Goal: Information Seeking & Learning: Learn about a topic

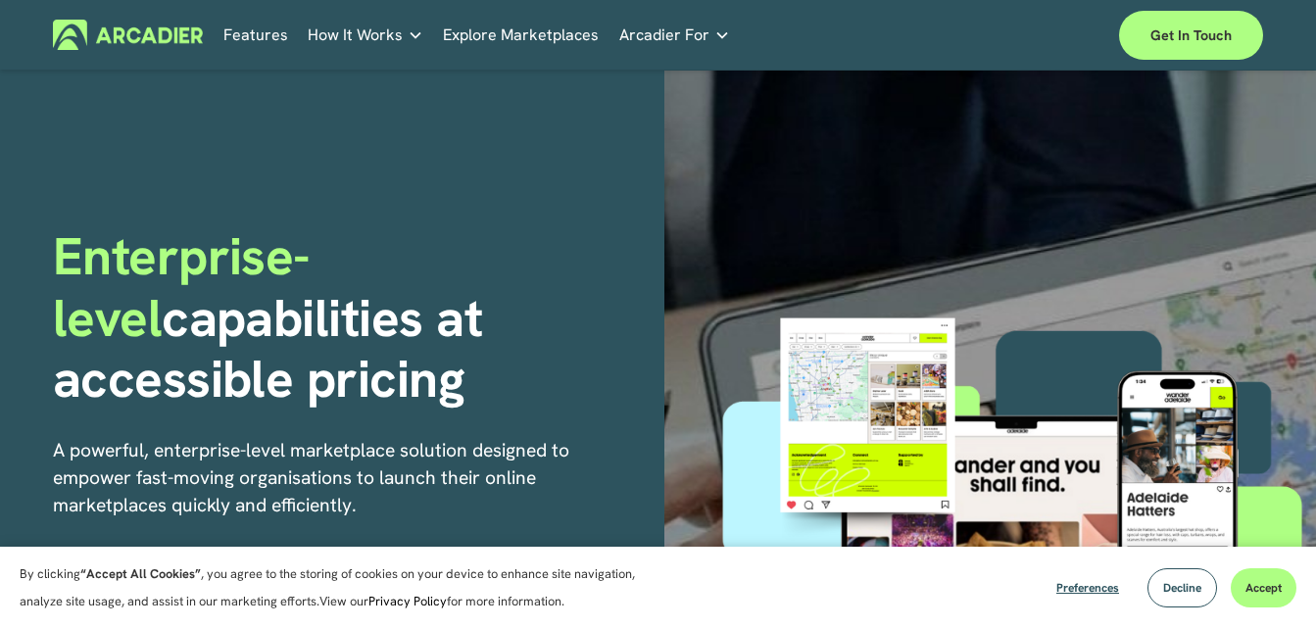
click at [246, 38] on link "Features" at bounding box center [255, 35] width 65 height 30
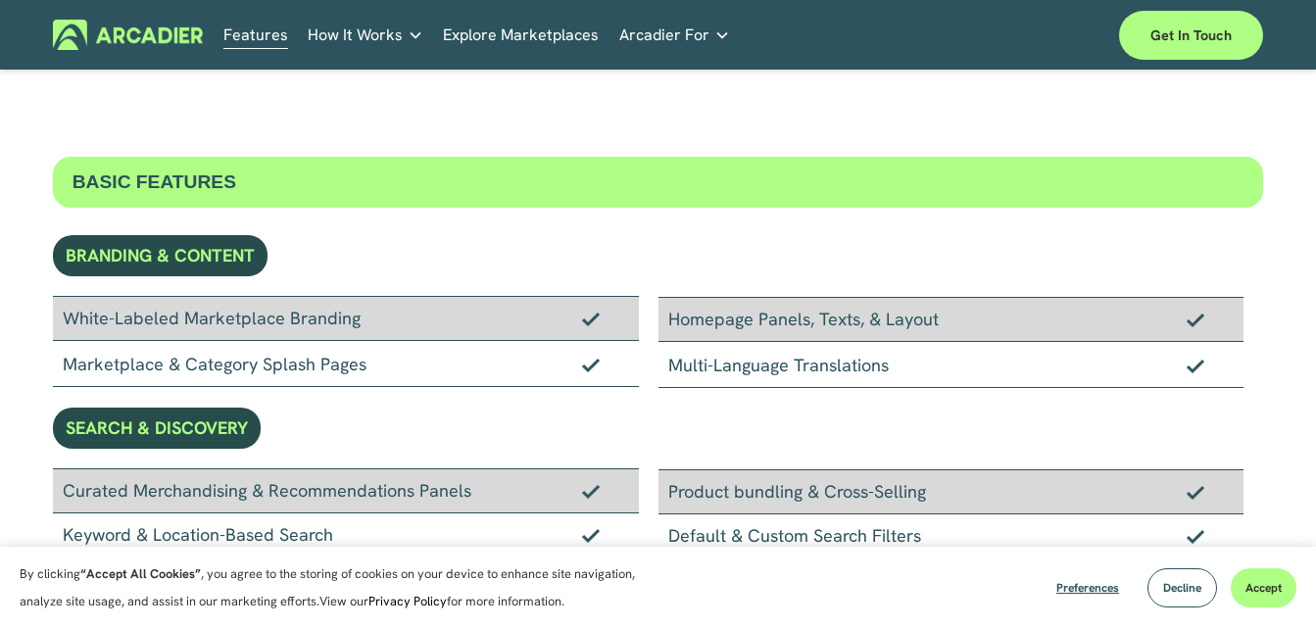
click at [0, 0] on h5 "Why Arcadier" at bounding box center [0, 0] width 0 height 0
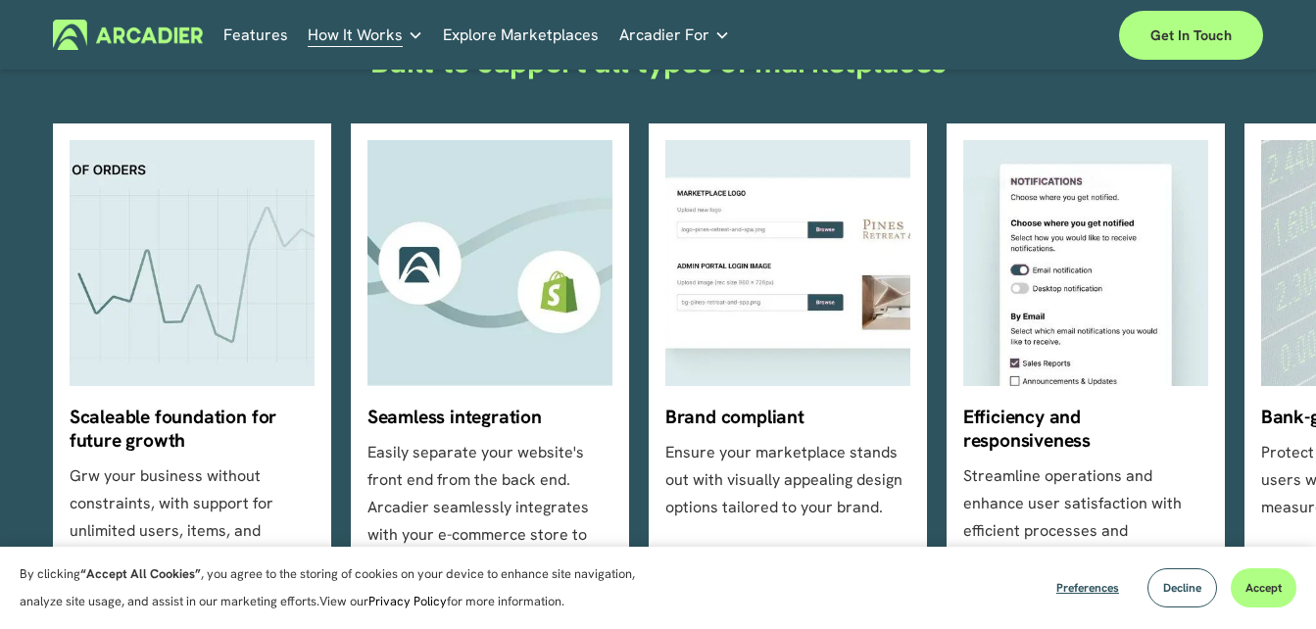
scroll to position [583, 0]
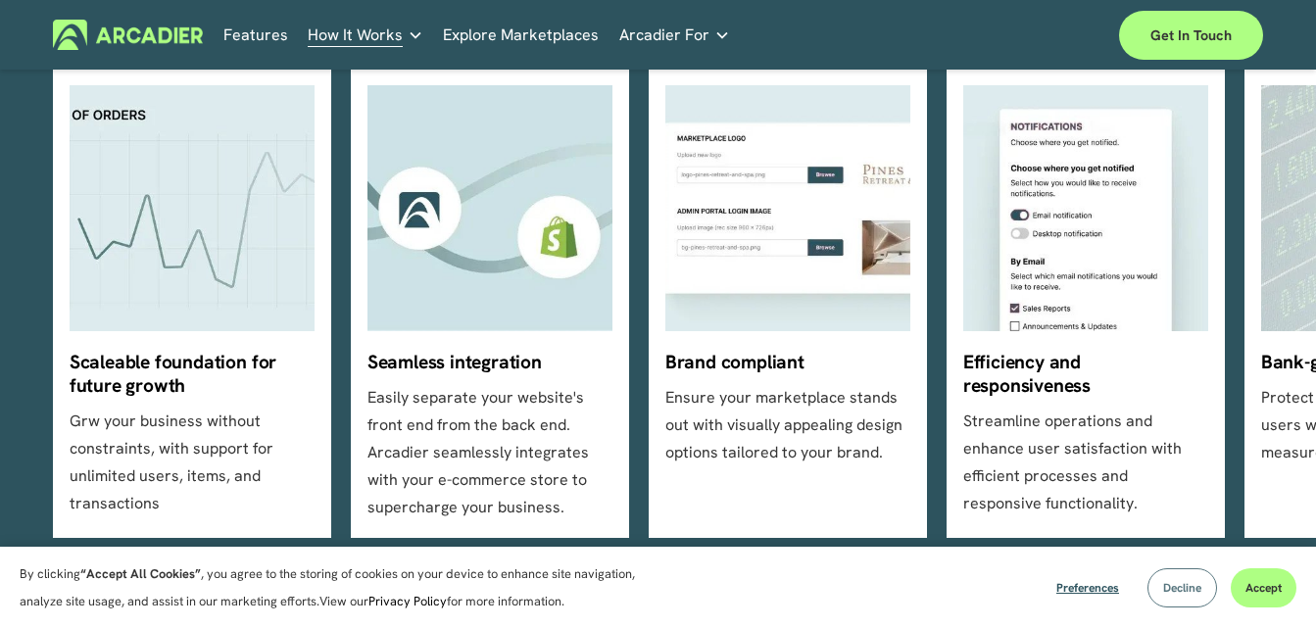
click at [1170, 586] on span "Decline" at bounding box center [1182, 588] width 38 height 16
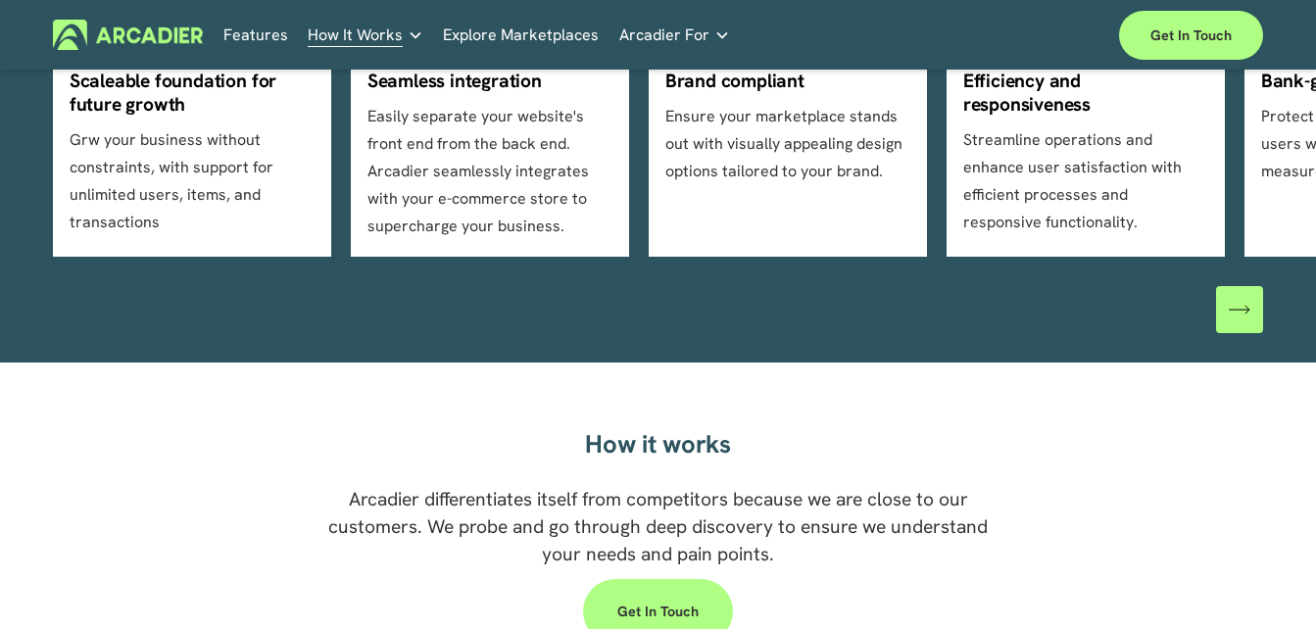
scroll to position [755, 0]
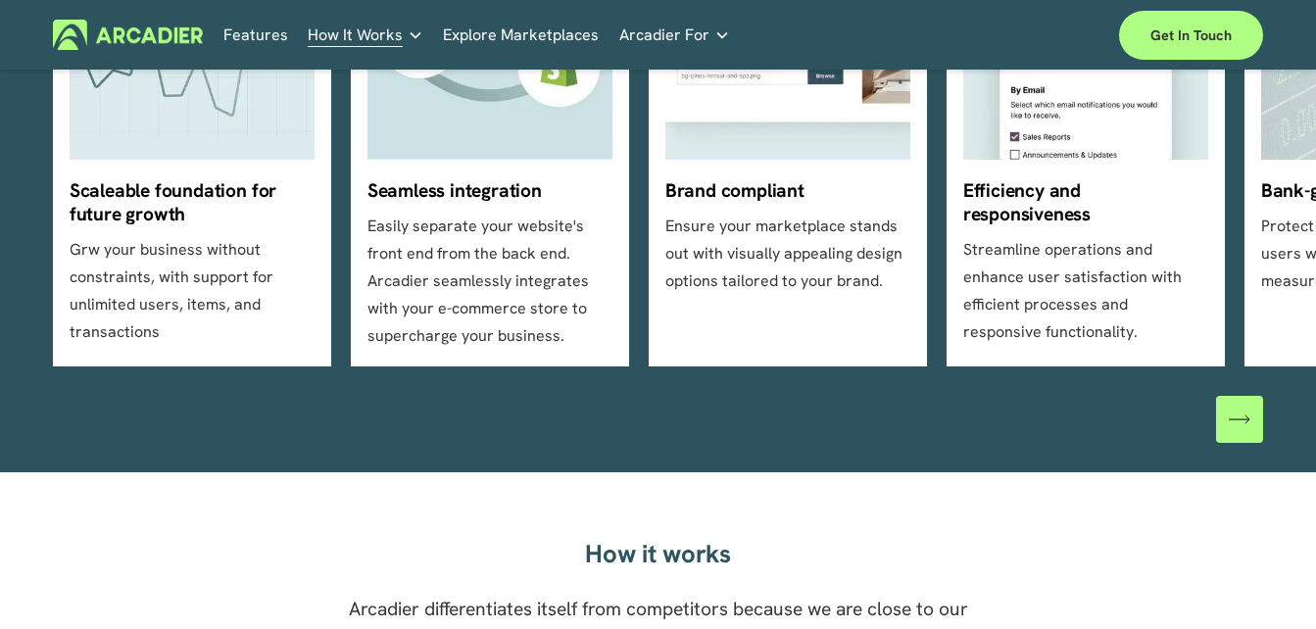
click at [1240, 441] on div "\a \a \a Next\a \a" at bounding box center [1239, 419] width 47 height 47
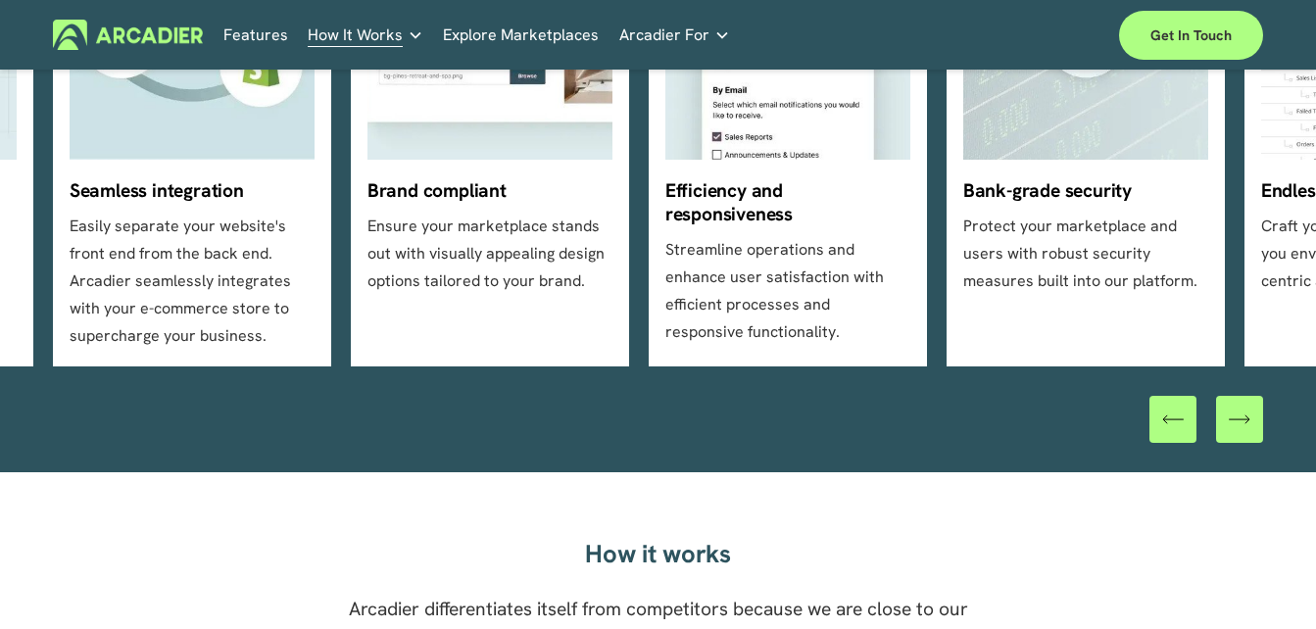
click at [1238, 438] on div "\a \a \a Next\a \a" at bounding box center [1239, 419] width 47 height 47
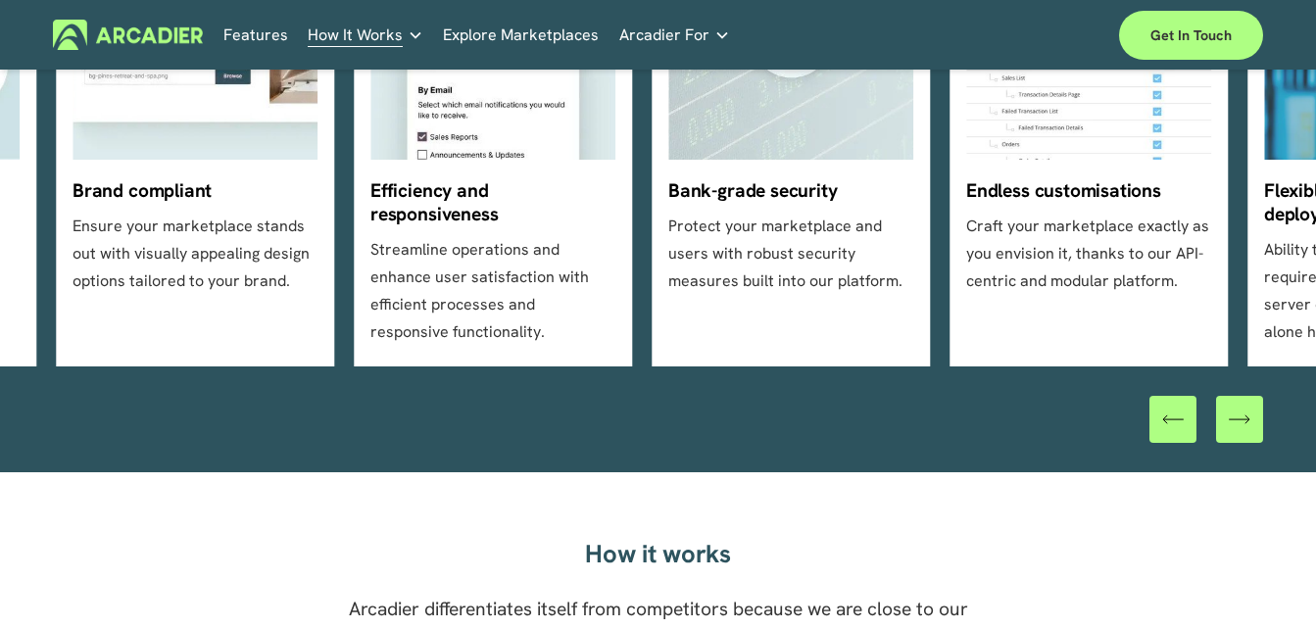
click at [1238, 438] on div "\a \a \a Next\a \a" at bounding box center [1239, 419] width 47 height 47
click at [1238, 438] on div at bounding box center [1207, 419] width 114 height 47
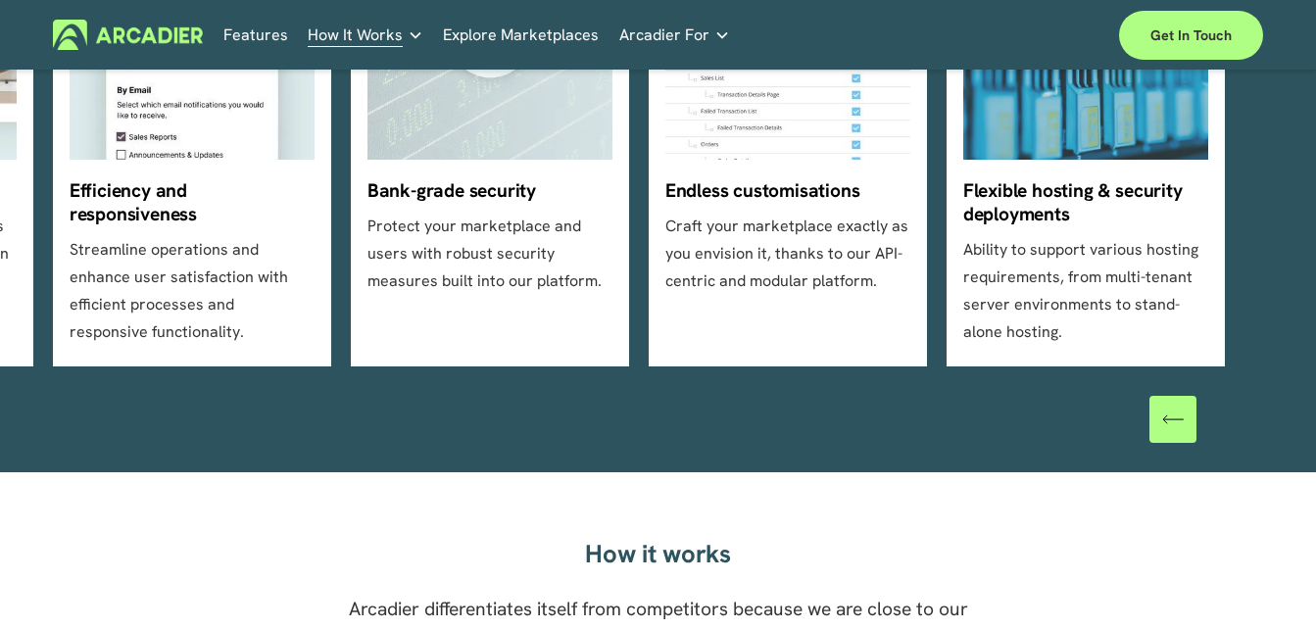
click at [1238, 438] on div at bounding box center [1207, 419] width 114 height 47
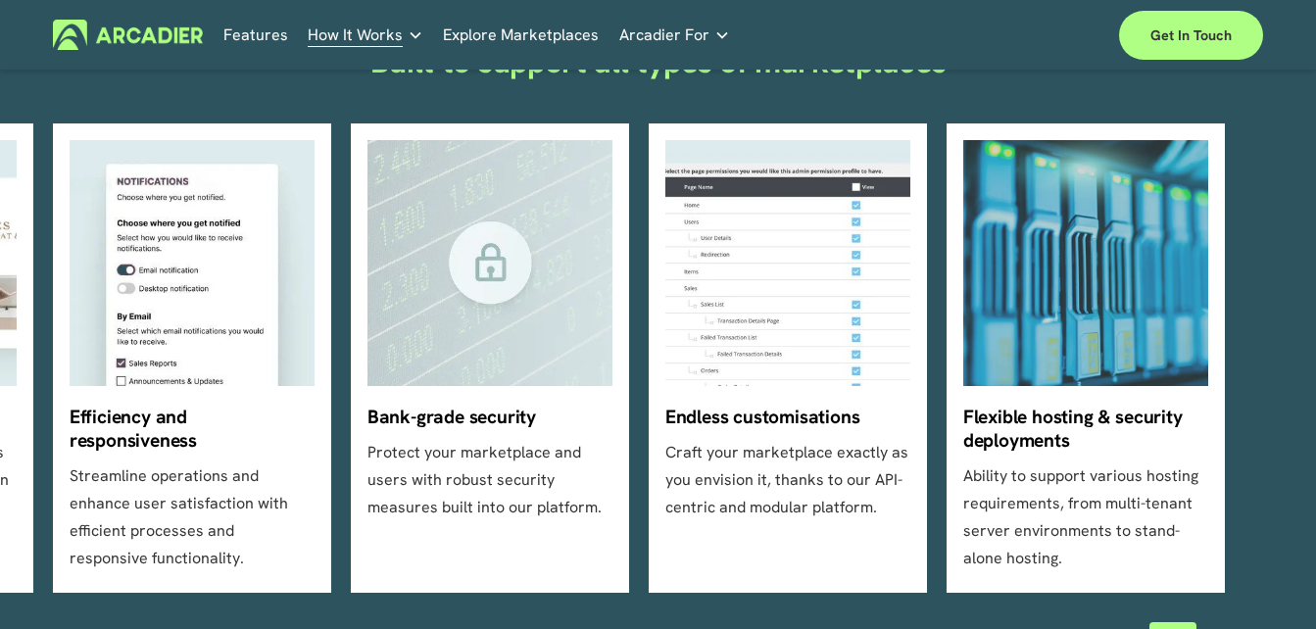
scroll to position [541, 0]
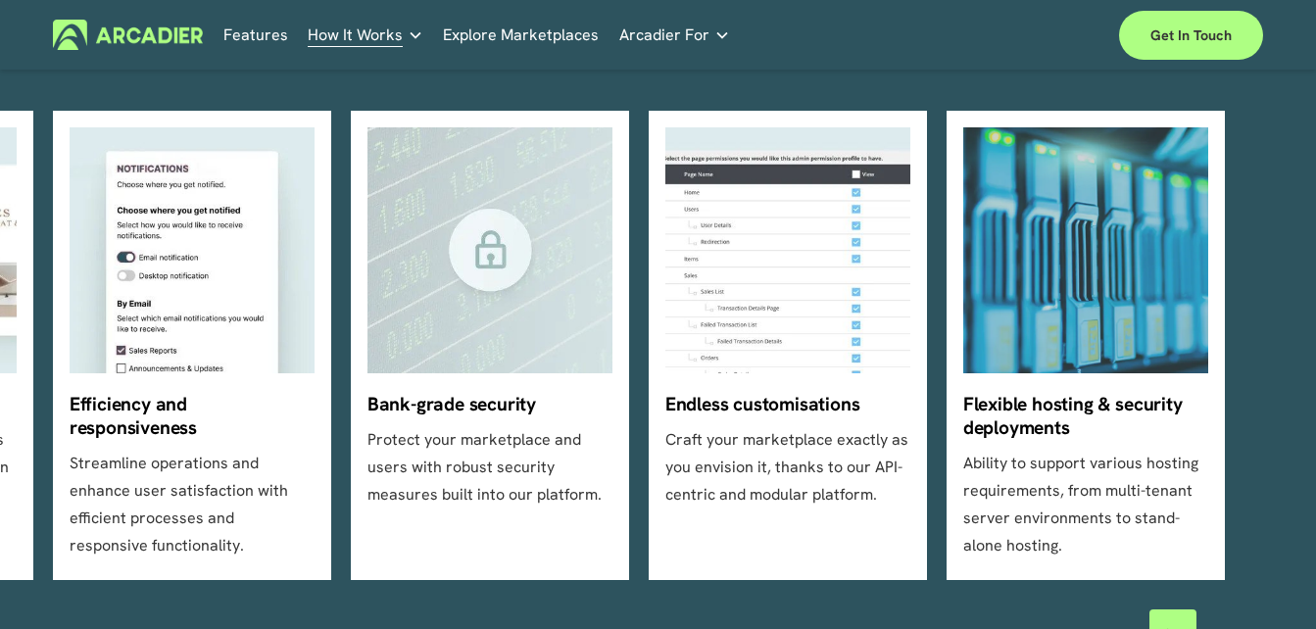
click at [1081, 559] on ul "Scaleable foundation for future growth Grw your business without constraints, w…" at bounding box center [658, 345] width 1211 height 469
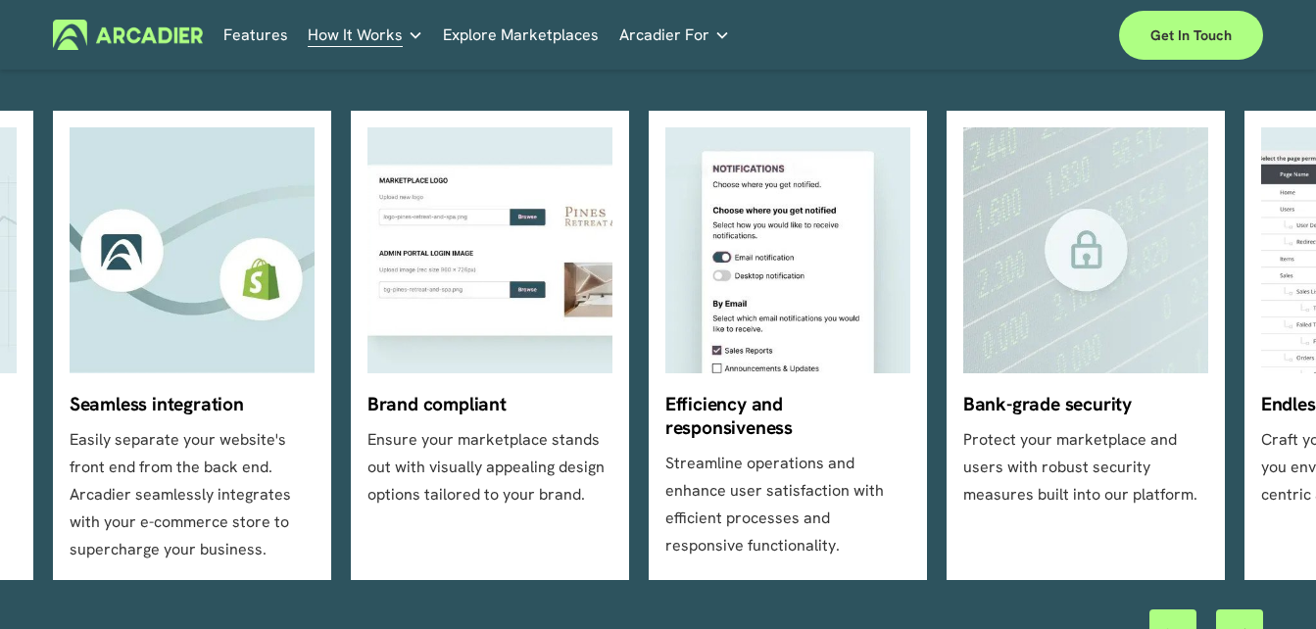
drag, startPoint x: 968, startPoint y: 467, endPoint x: 1536, endPoint y: 486, distance: 567.7
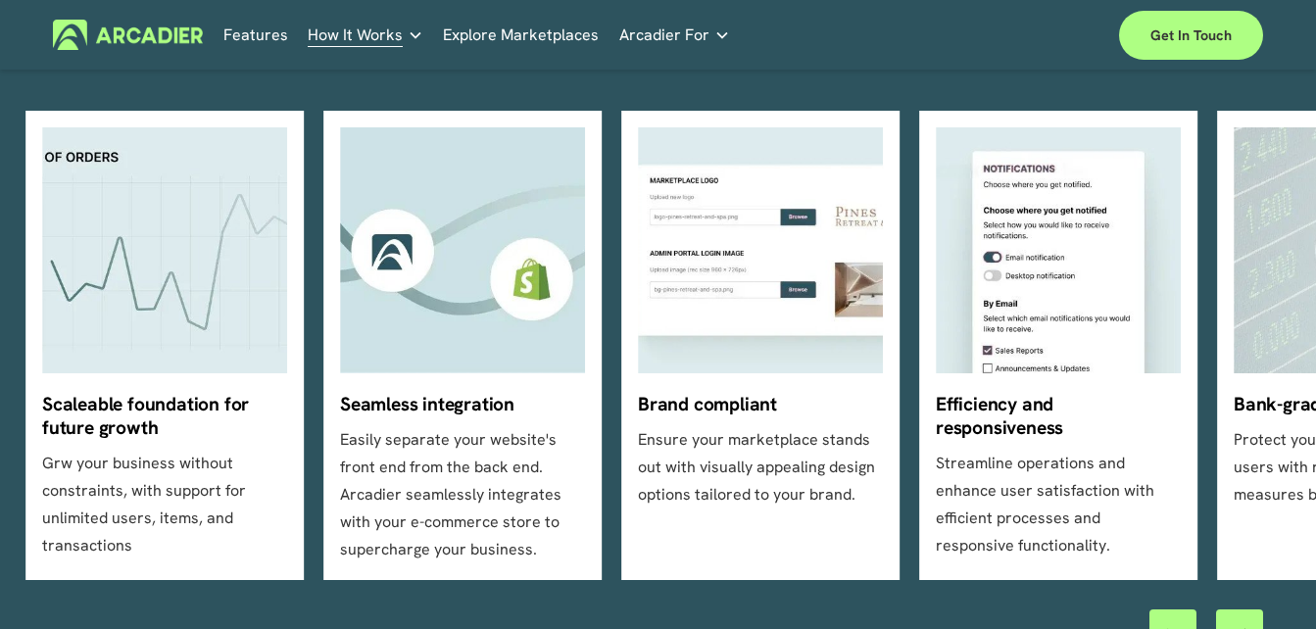
drag, startPoint x: 417, startPoint y: 446, endPoint x: 864, endPoint y: 453, distance: 446.9
click at [864, 453] on ul "Scaleable foundation for future growth Grw your business without constraints, w…" at bounding box center [658, 345] width 1211 height 469
click at [493, 295] on ul "Scaleable foundation for future growth Grw your business without constraints, w…" at bounding box center [658, 345] width 1211 height 469
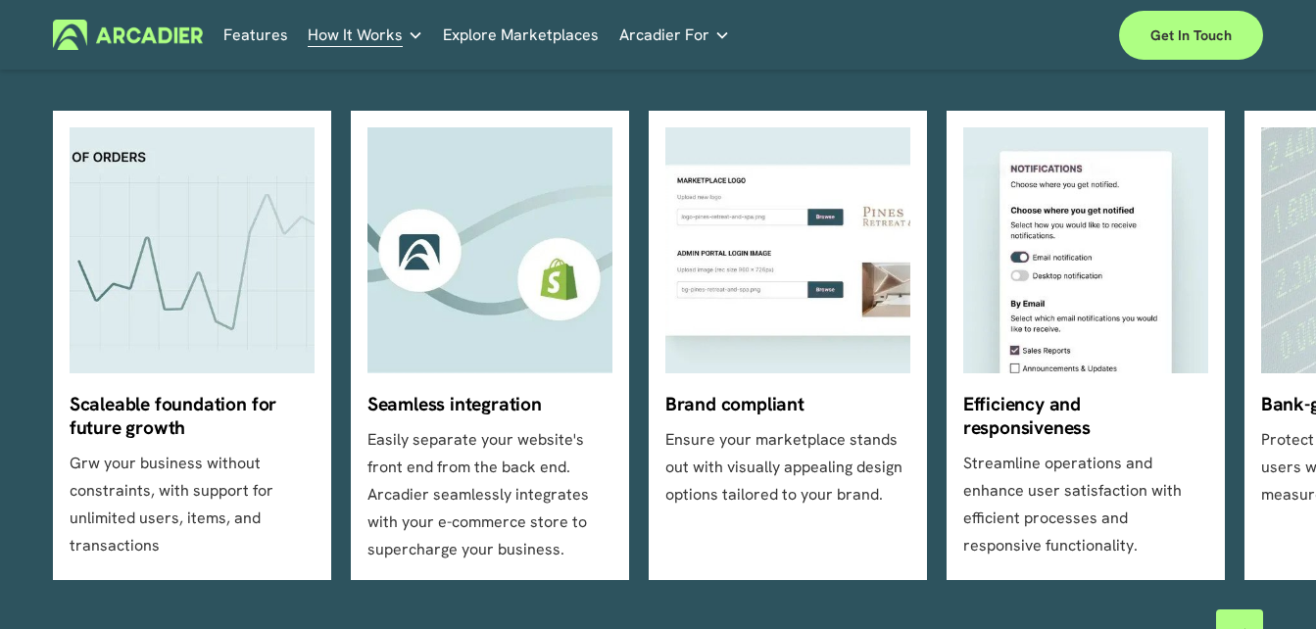
click at [500, 299] on ul "Scaleable foundation for future growth Grw your business without constraints, w…" at bounding box center [658, 345] width 1211 height 469
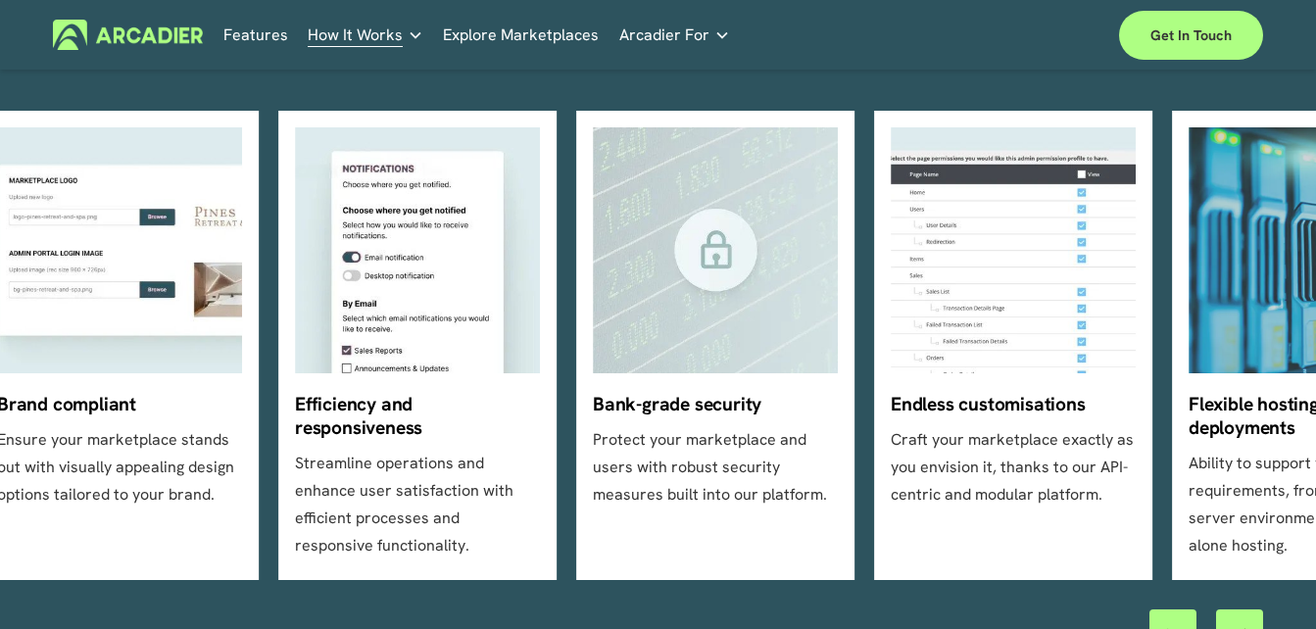
drag, startPoint x: 1042, startPoint y: 294, endPoint x: 417, endPoint y: 287, distance: 624.3
click at [417, 287] on ul "Scaleable foundation for future growth Grw your business without constraints, w…" at bounding box center [658, 345] width 1211 height 469
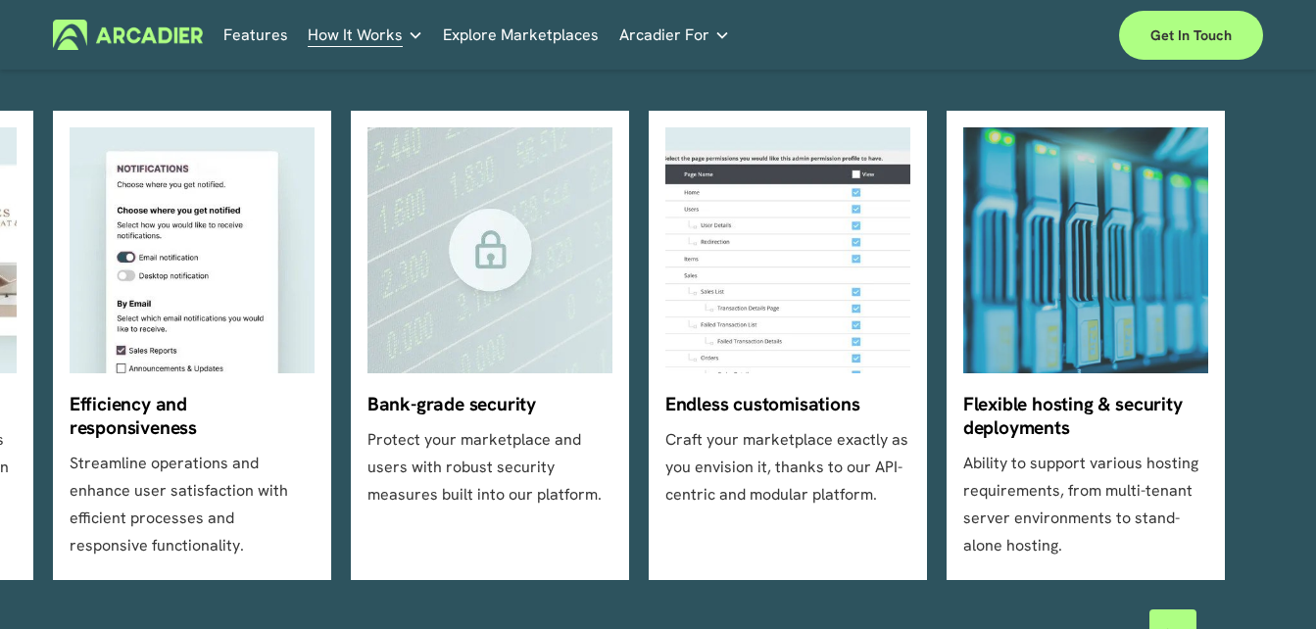
click at [846, 344] on ul "Scaleable foundation for future growth Grw your business without constraints, w…" at bounding box center [658, 345] width 1211 height 469
click at [1080, 432] on ul "Scaleable foundation for future growth Grw your business without constraints, w…" at bounding box center [658, 345] width 1211 height 469
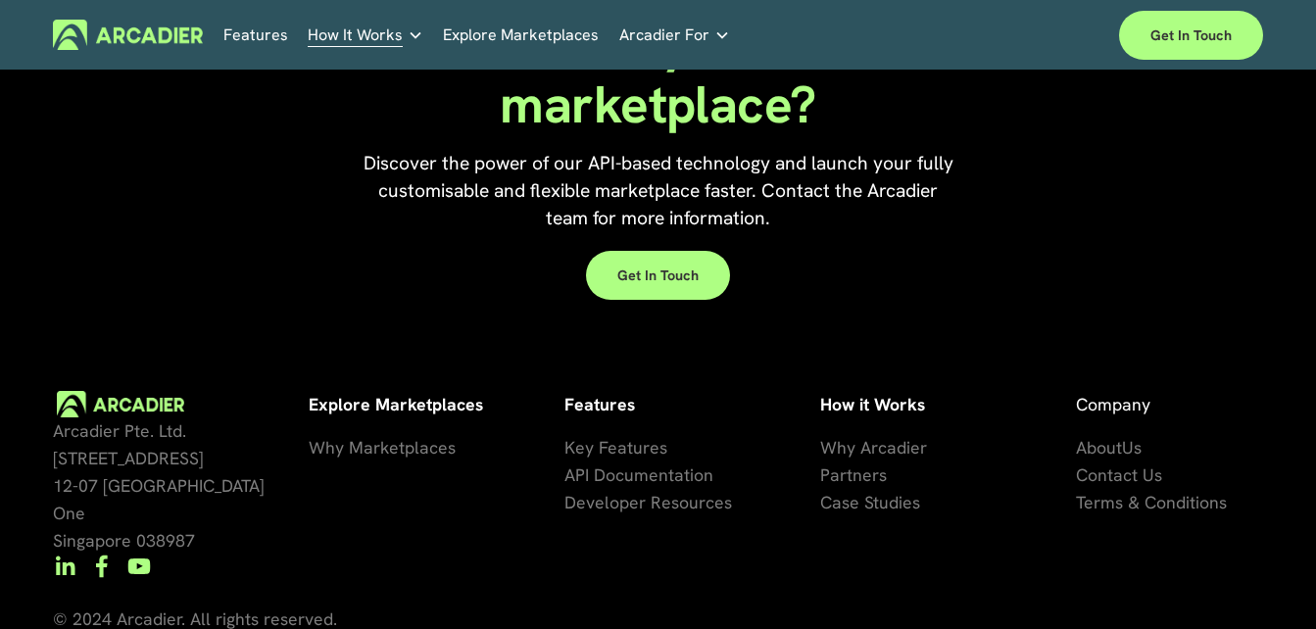
scroll to position [1808, 0]
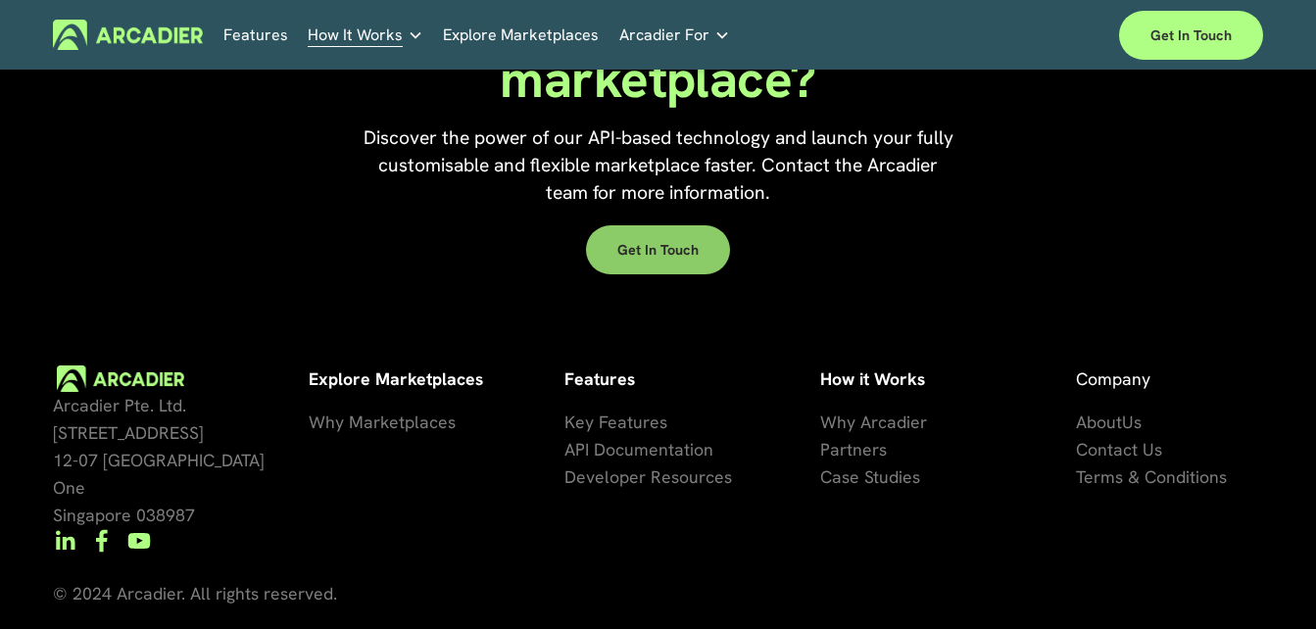
click at [678, 256] on link "Get in touch" at bounding box center [658, 249] width 144 height 49
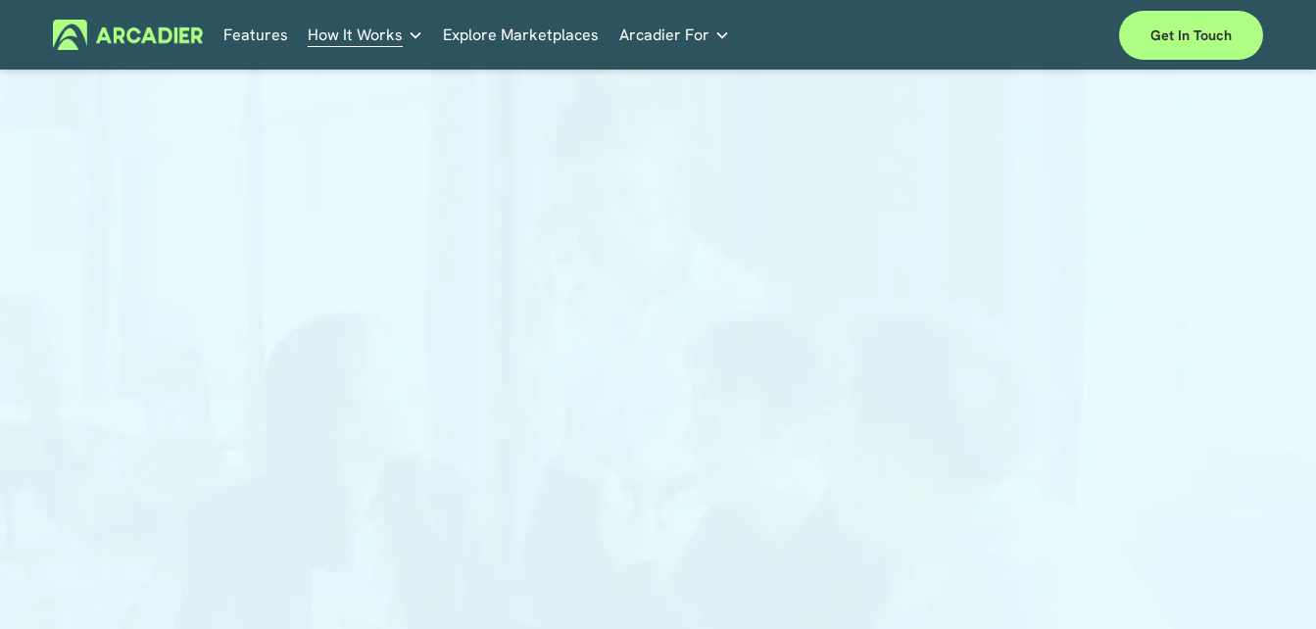
click at [494, 33] on link "Explore Marketplaces" at bounding box center [521, 35] width 156 height 30
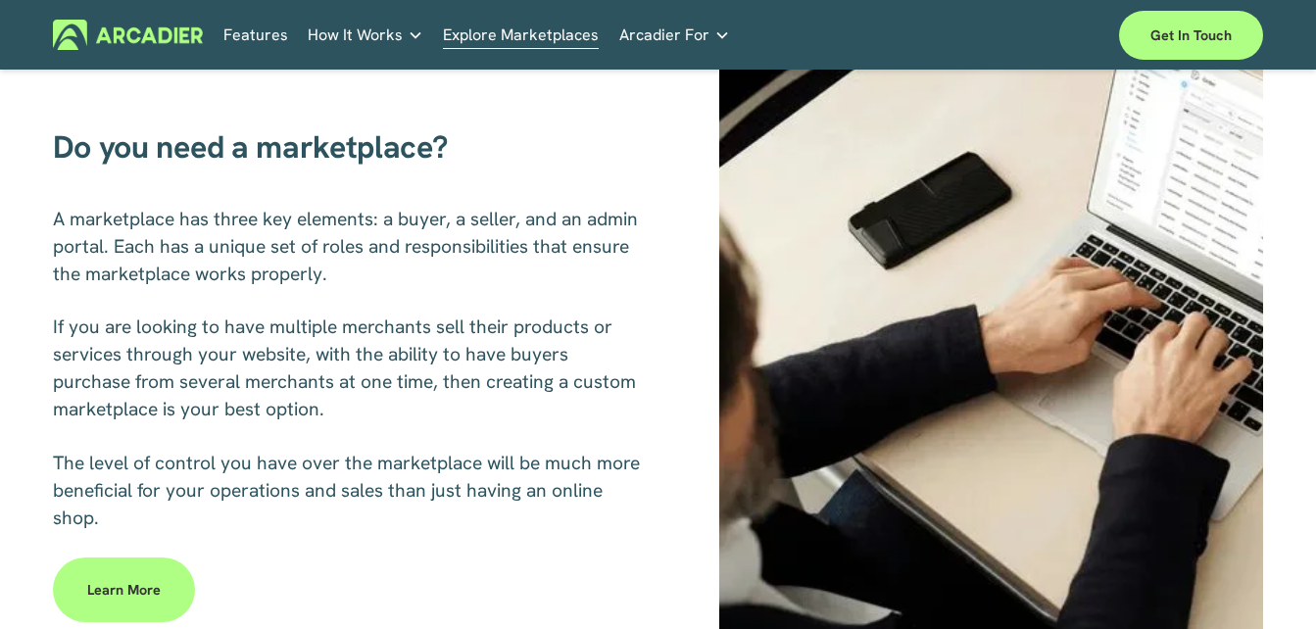
scroll to position [794, 0]
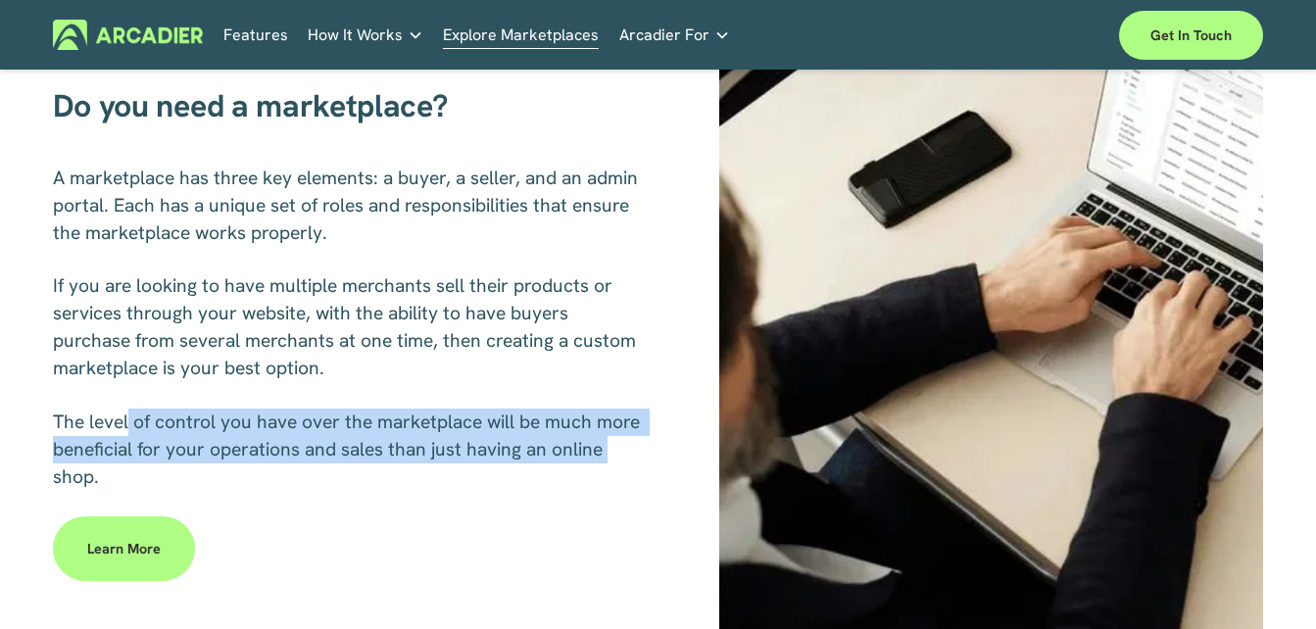
drag, startPoint x: 600, startPoint y: 467, endPoint x: 128, endPoint y: 406, distance: 475.4
click at [128, 406] on div "Do you need a marketplace? A marketplace has three key elements: a buyer, a sel…" at bounding box center [658, 346] width 1316 height 729
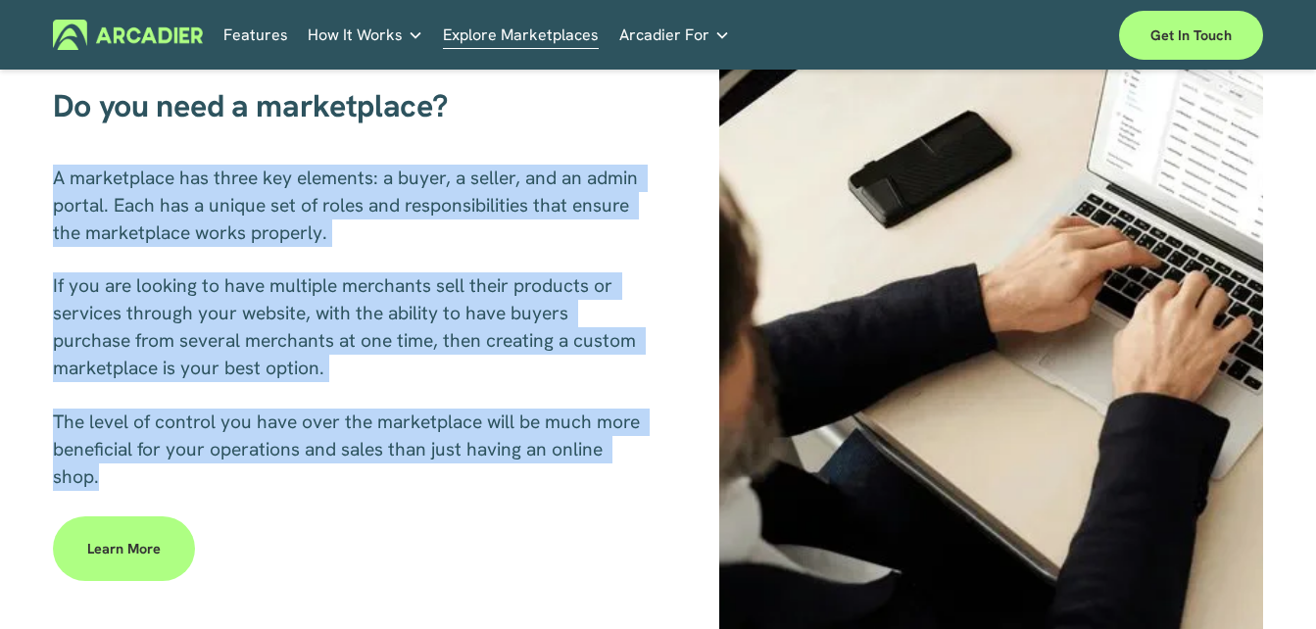
drag, startPoint x: 128, startPoint y: 406, endPoint x: 47, endPoint y: 188, distance: 232.3
click at [47, 188] on div "Do you need a marketplace? A marketplace has three key elements: a buyer, a sel…" at bounding box center [658, 346] width 1316 height 729
copy div "A marketplace has three key elements: a buyer, a seller, and an admin portal. E…"
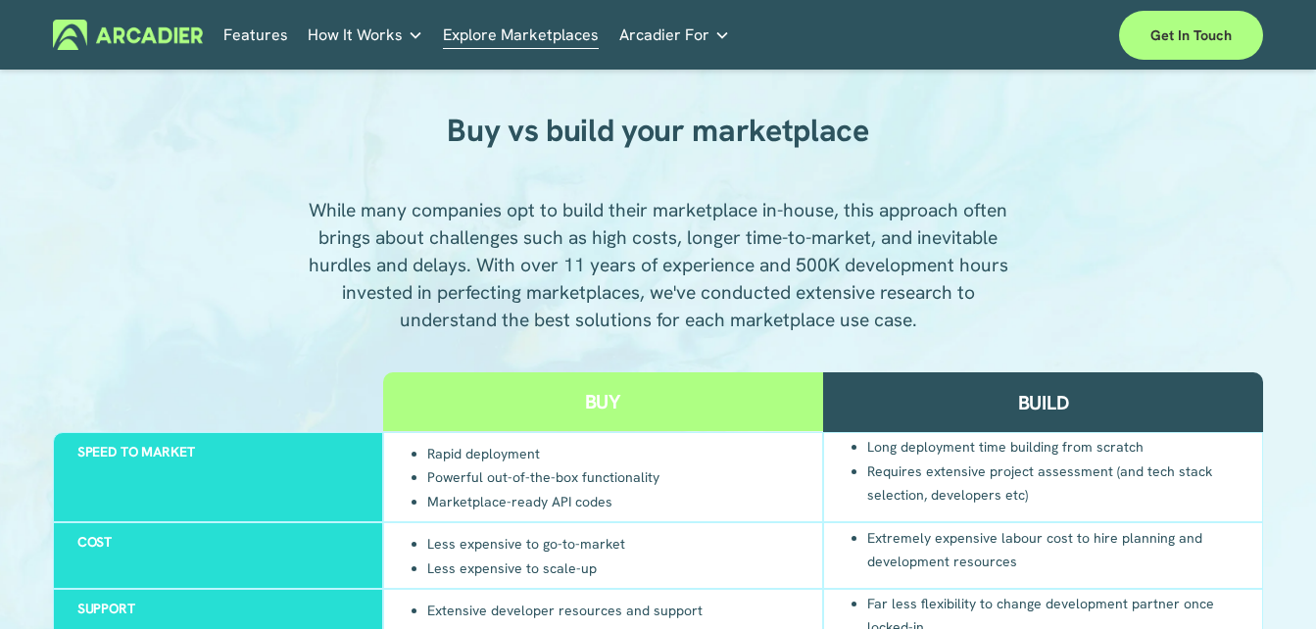
scroll to position [1531, 0]
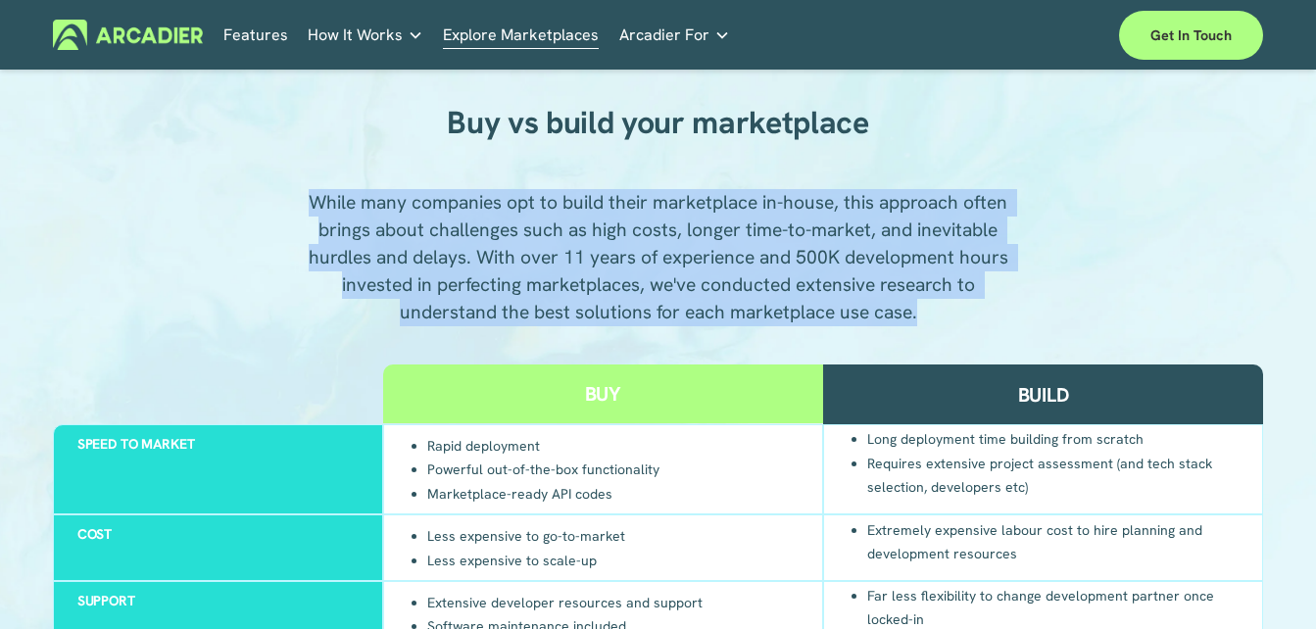
drag, startPoint x: 711, startPoint y: 357, endPoint x: 312, endPoint y: 224, distance: 421.2
click at [312, 224] on p "While many companies opt to build their marketplace in-house, this approach oft…" at bounding box center [658, 257] width 702 height 137
drag, startPoint x: 312, startPoint y: 224, endPoint x: 569, endPoint y: 268, distance: 261.3
copy p "While many companies opt to build their marketplace in-house, this approach oft…"
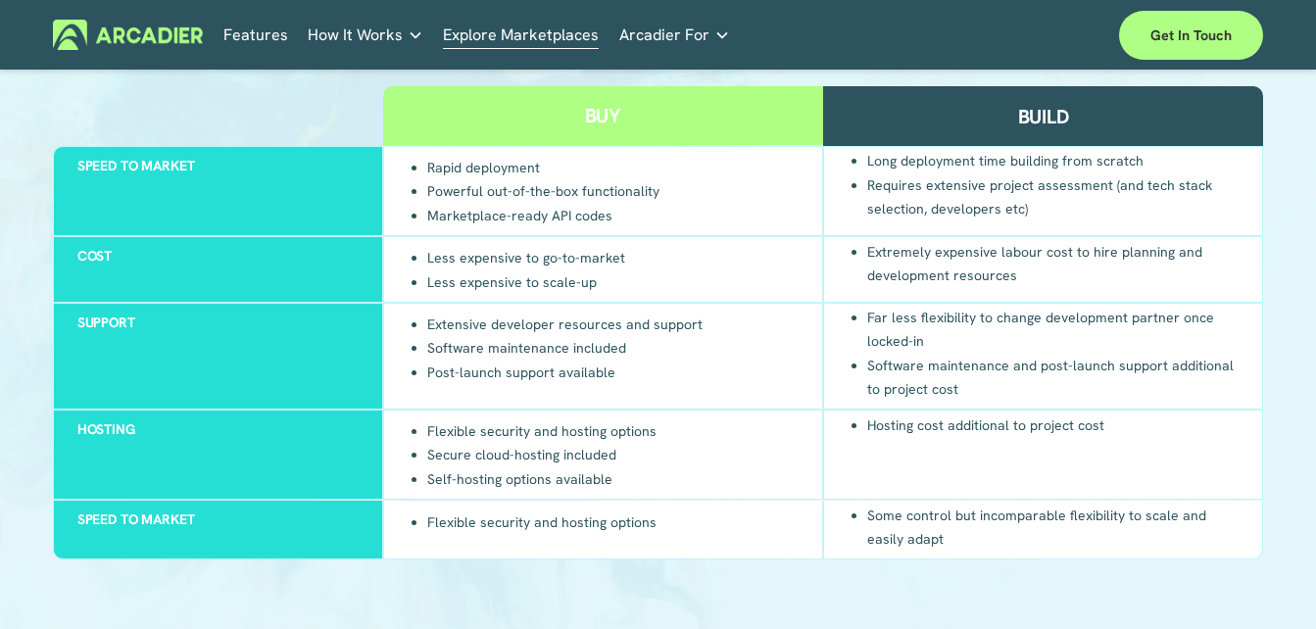
scroll to position [1826, 0]
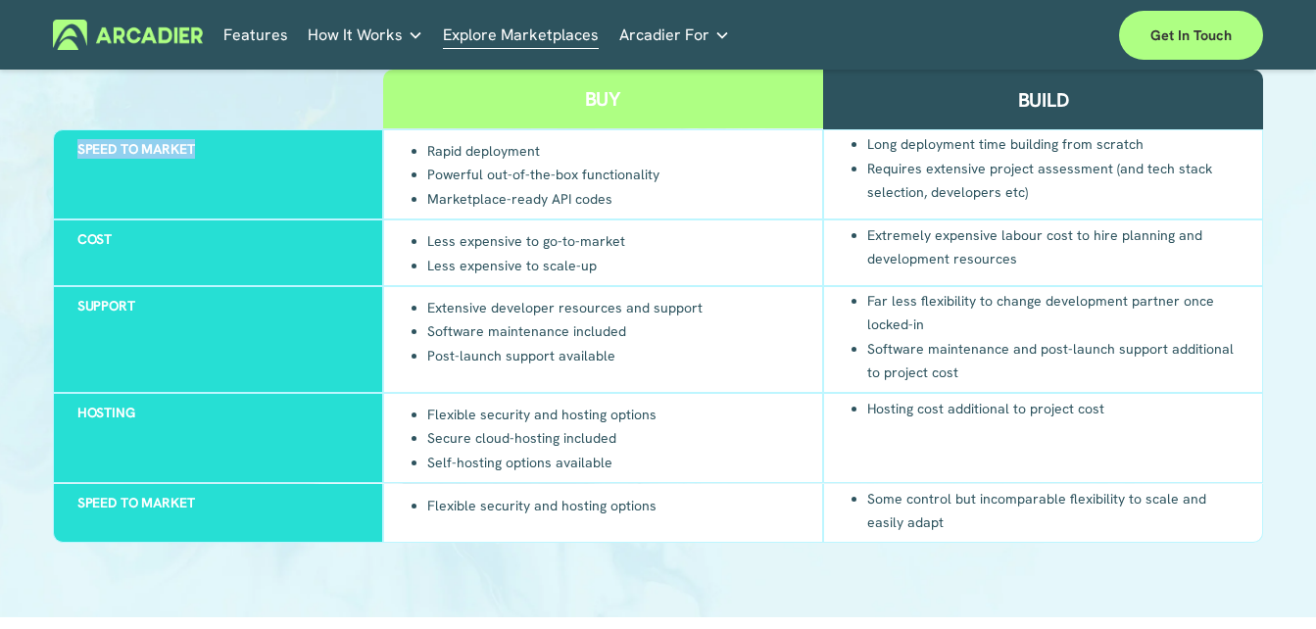
drag, startPoint x: 208, startPoint y: 188, endPoint x: 62, endPoint y: 197, distance: 146.3
click at [62, 197] on div "Speed to market" at bounding box center [218, 174] width 330 height 90
copy h3 "Speed to market"
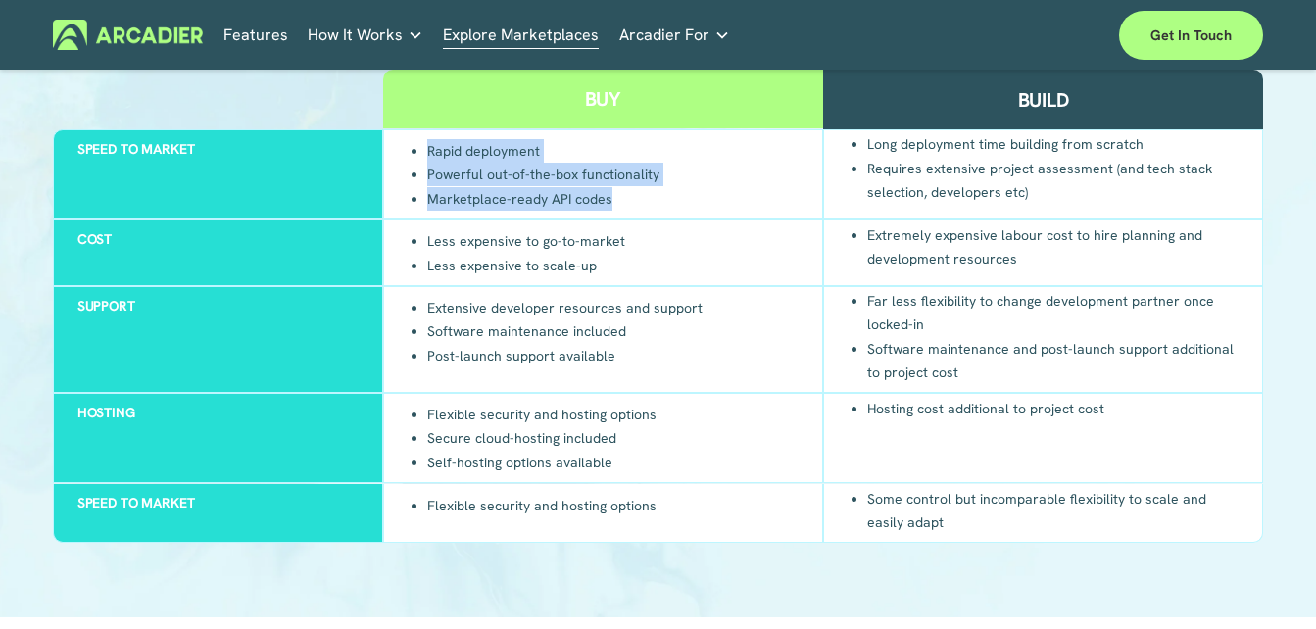
drag, startPoint x: 608, startPoint y: 233, endPoint x: 421, endPoint y: 198, distance: 189.5
click at [421, 198] on ul "Rapid deployment Powerful out-of-the-box functionality Marketplace-ready API co…" at bounding box center [534, 174] width 252 height 73
copy ul "Rapid deployment Powerful out-of-the-box functionality Marketplace-ready API co…"
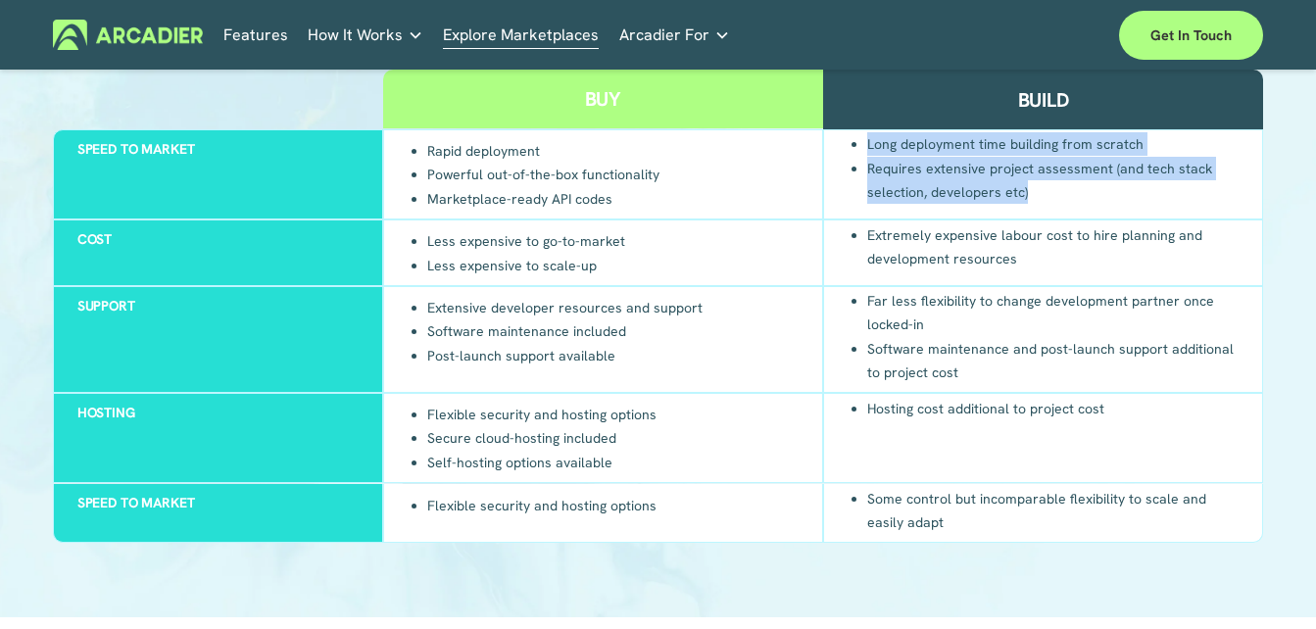
drag, startPoint x: 1062, startPoint y: 238, endPoint x: 859, endPoint y: 191, distance: 208.2
click at [859, 191] on ul "Long deployment time building from scratch Requires extensive project assessmen…" at bounding box center [1043, 167] width 391 height 73
copy ul "Long deployment time building from scratch Requires extensive project assessmen…"
click at [1078, 204] on li "Requires extensive project assessment (and tech stack selection, developers etc)" at bounding box center [1052, 180] width 371 height 48
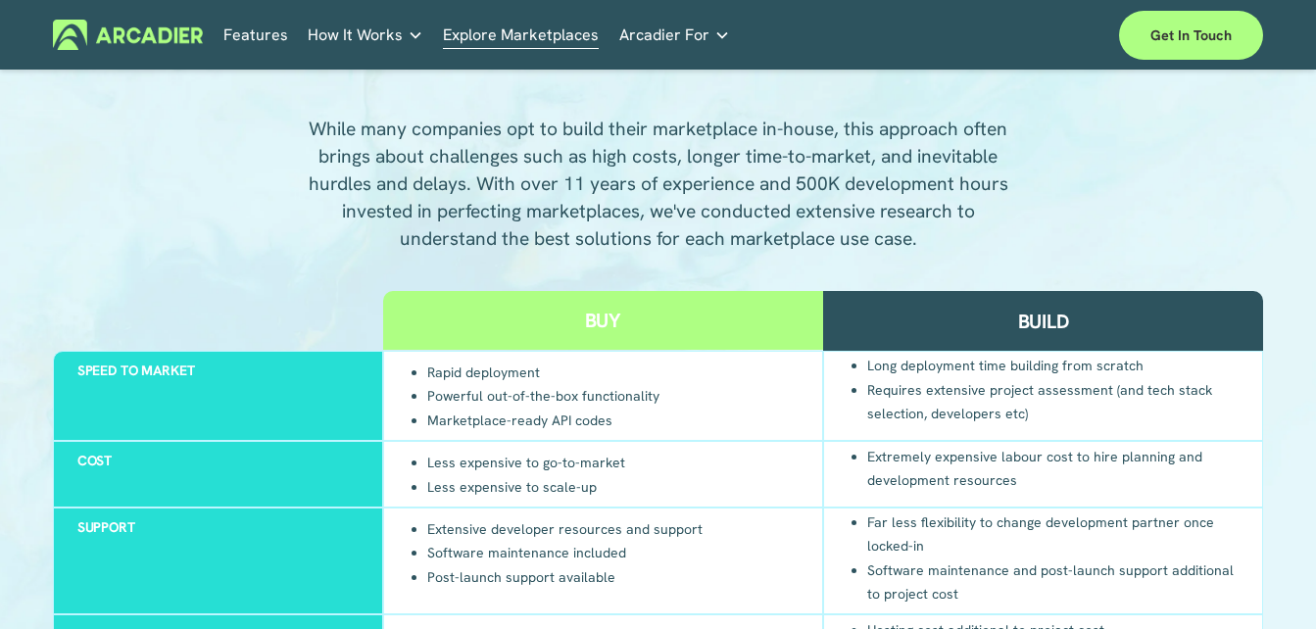
scroll to position [1523, 0]
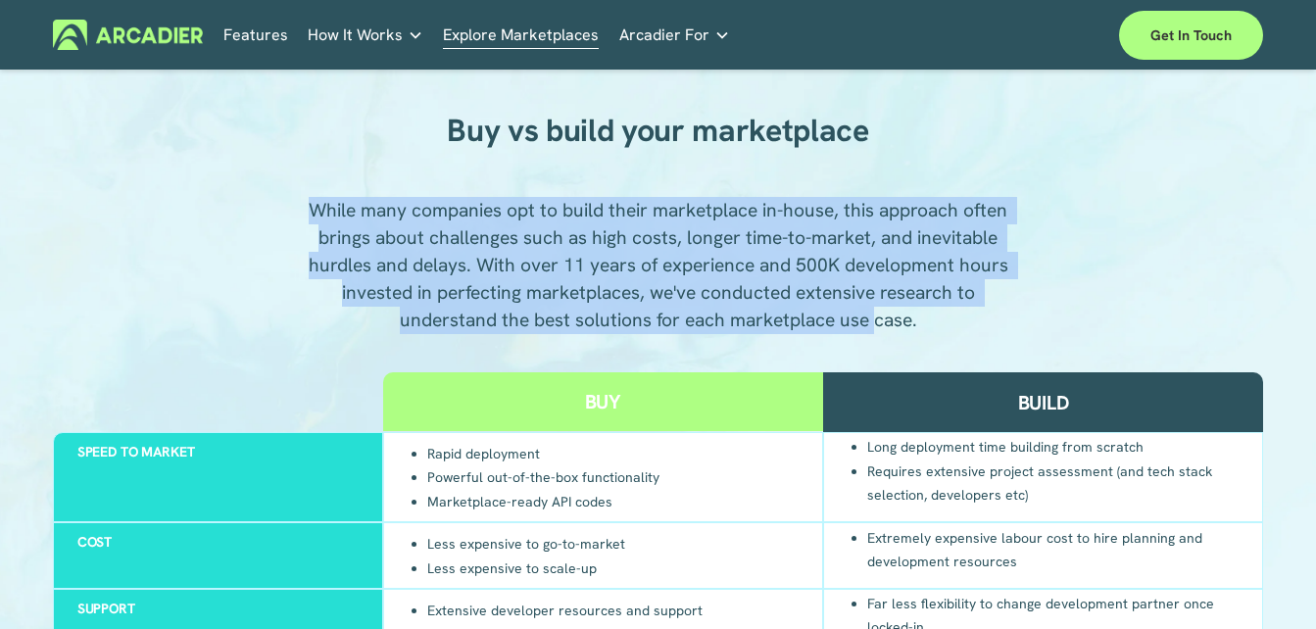
drag, startPoint x: 893, startPoint y: 337, endPoint x: 204, endPoint y: 236, distance: 696.3
click at [204, 236] on div "Buy vs build your marketplace While many companies opt to build their marketpla…" at bounding box center [658, 474] width 1316 height 808
copy p "While many companies opt to build their marketplace in-house, this approach oft…"
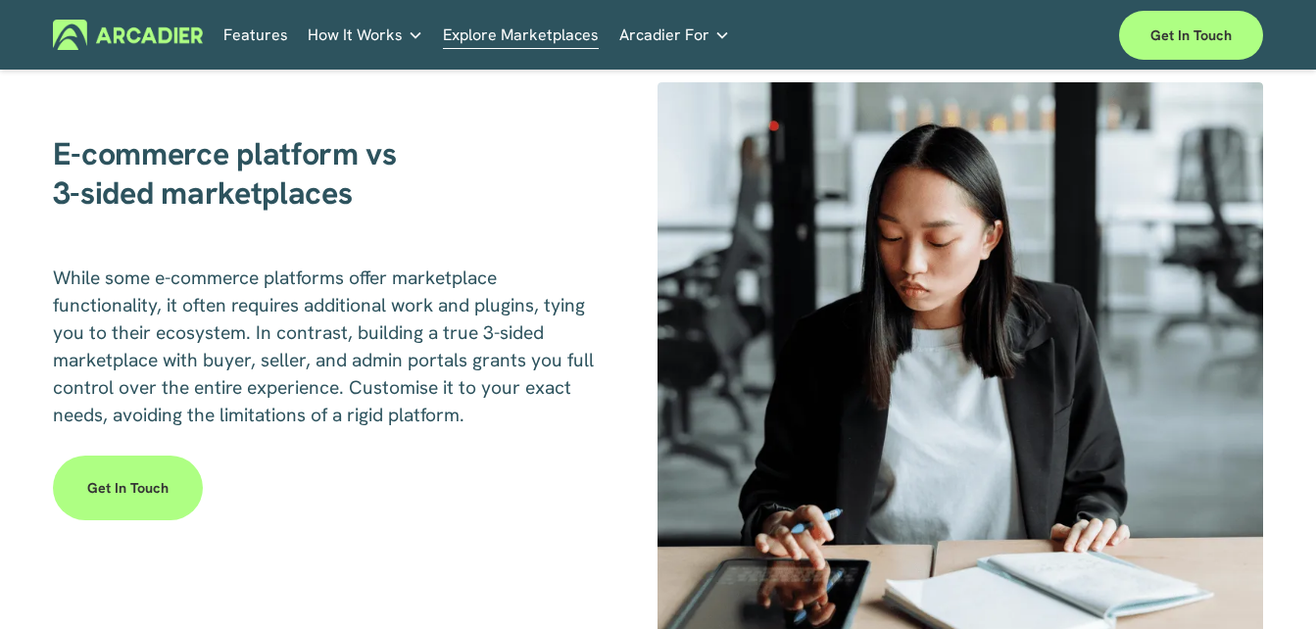
scroll to position [2480, 0]
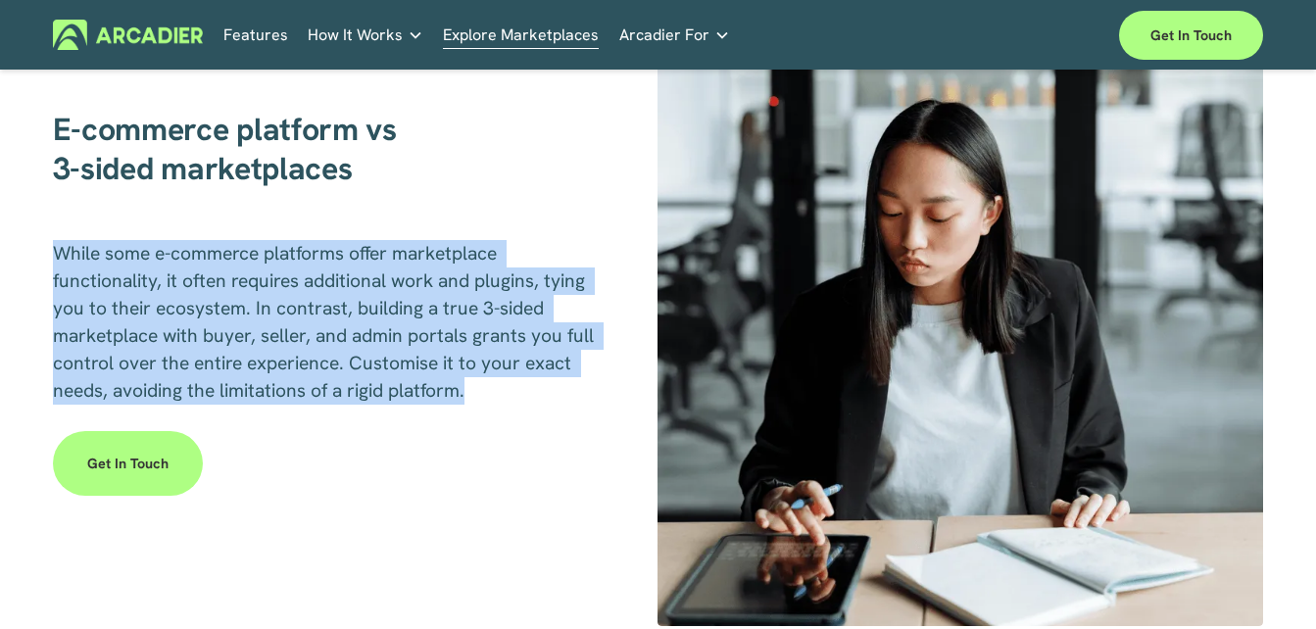
drag, startPoint x: 517, startPoint y: 436, endPoint x: 58, endPoint y: 303, distance: 478.6
click at [58, 303] on p "While some e-commerce platforms offer marketplace functionality, it often requi…" at bounding box center [330, 322] width 555 height 165
copy span "While some e-commerce platforms offer marketplace functionality, it often requi…"
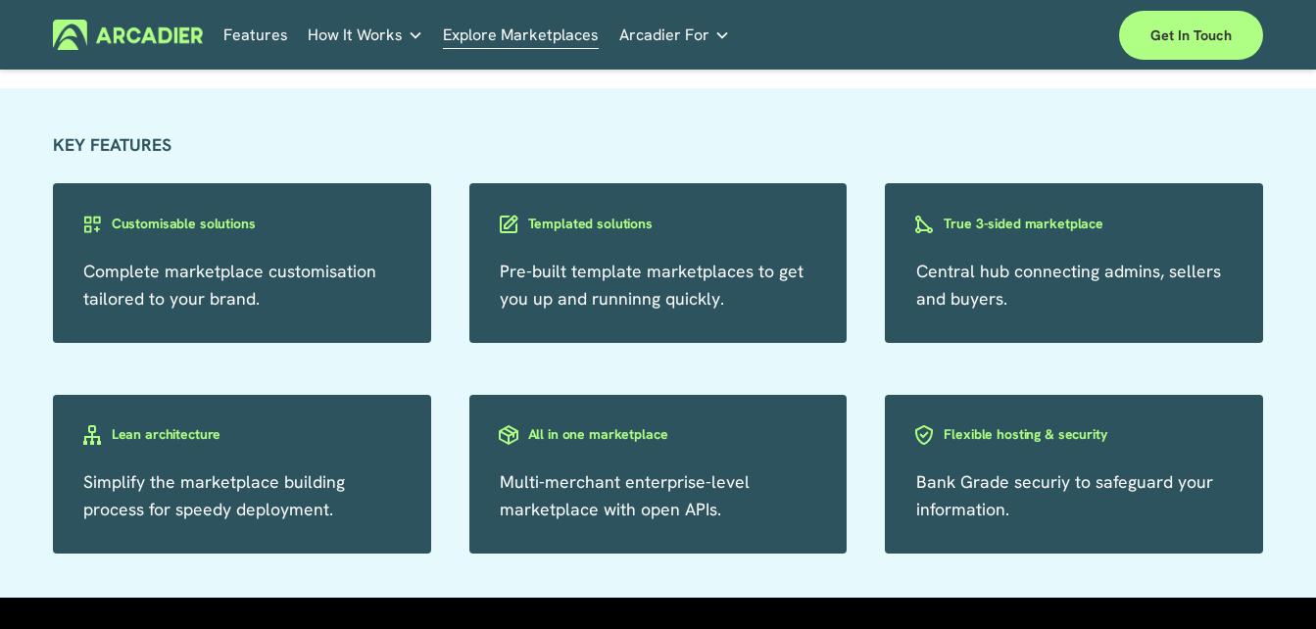
scroll to position [3111, 0]
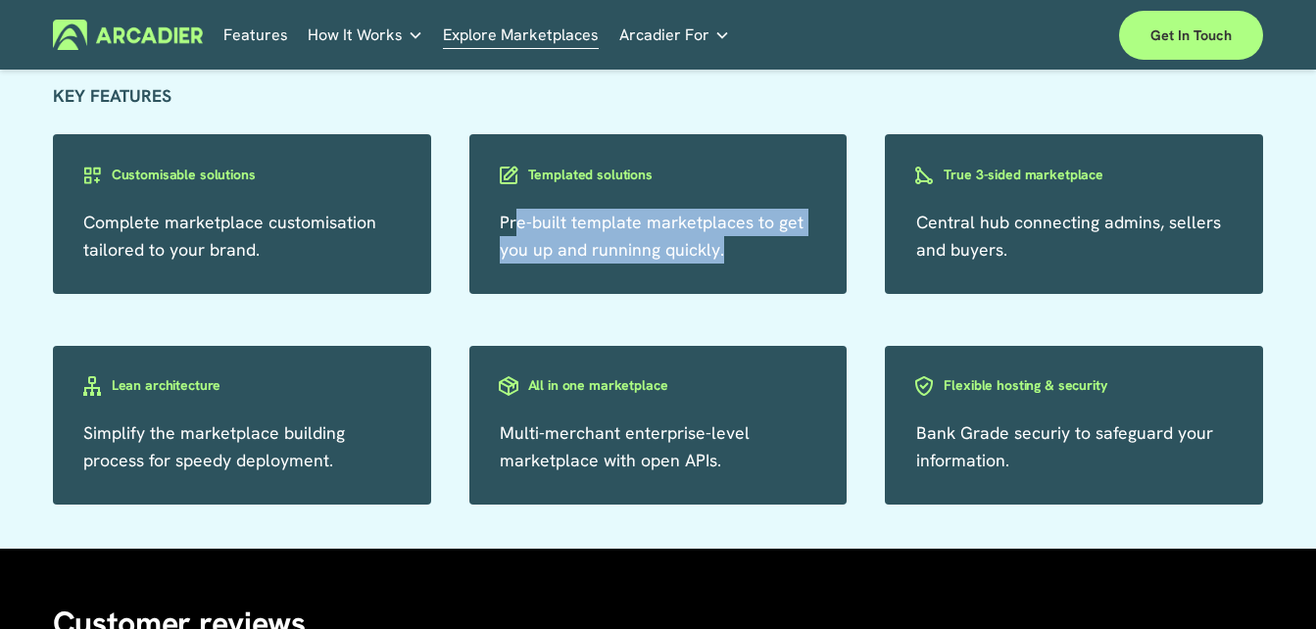
drag, startPoint x: 724, startPoint y: 310, endPoint x: 512, endPoint y: 280, distance: 214.7
click at [512, 264] on p "Pre-built template marketplaces to get you up and runninng quickly." at bounding box center [658, 236] width 317 height 55
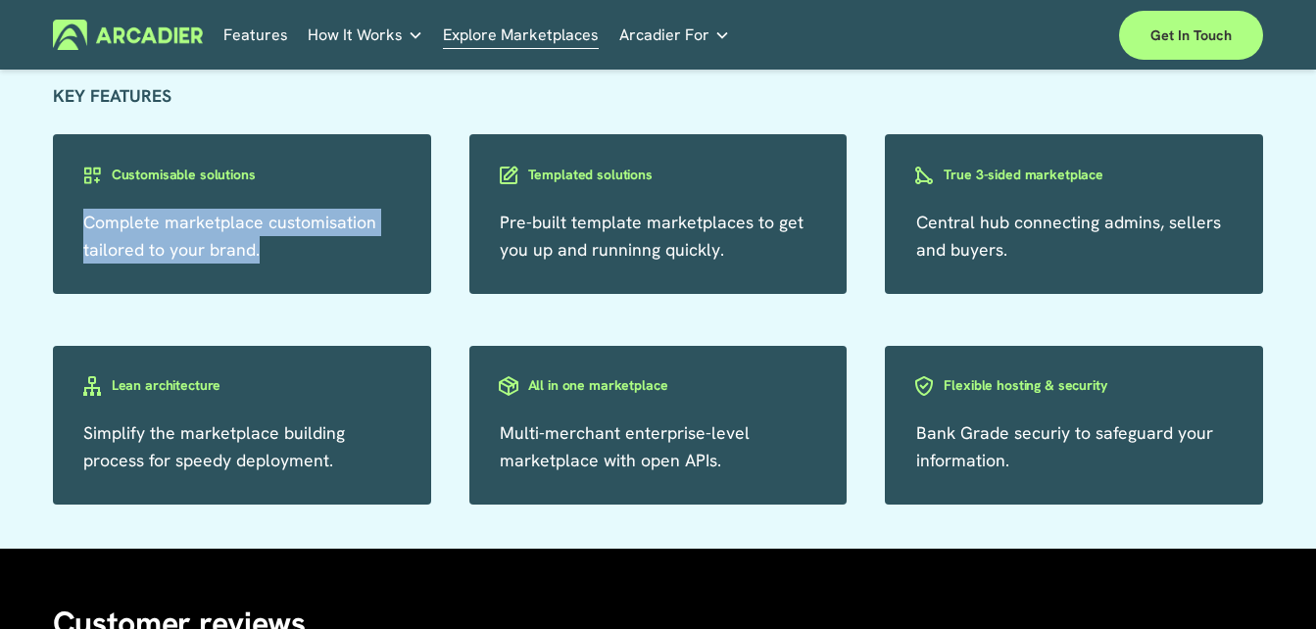
drag, startPoint x: 274, startPoint y: 299, endPoint x: 73, endPoint y: 272, distance: 203.6
click at [73, 272] on div "Complete marketplace customisation tailored to your brand." at bounding box center [242, 214] width 378 height 160
copy span "Complete marketplace customisation tailored to your brand."
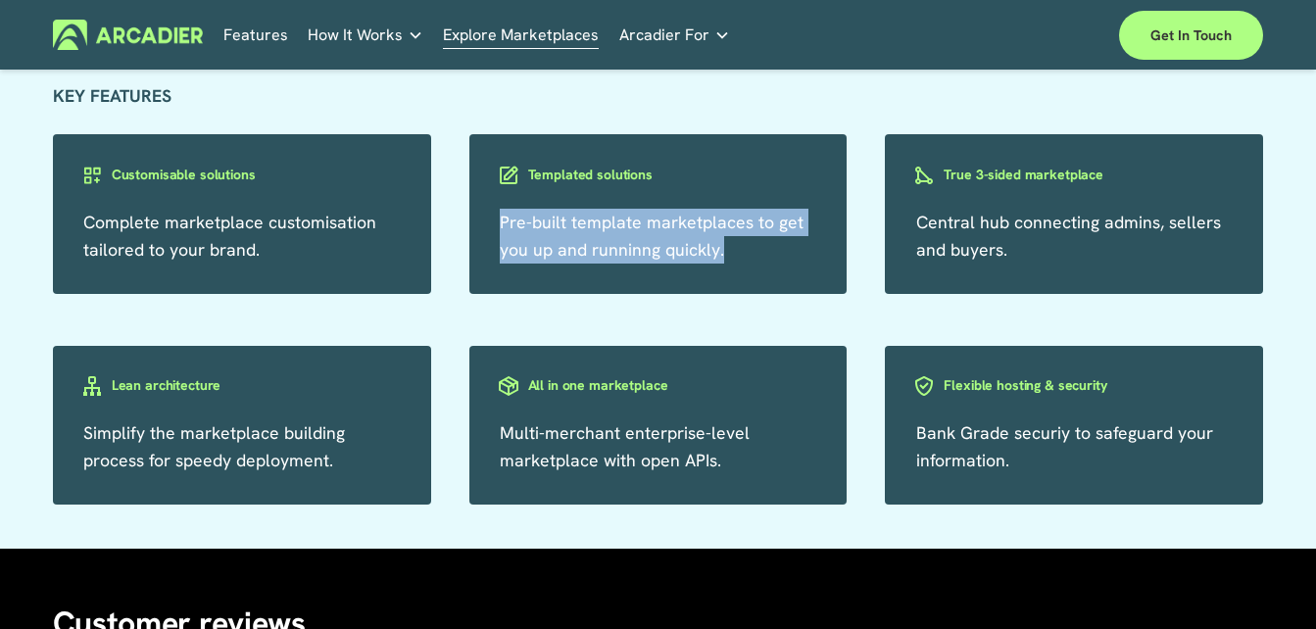
drag, startPoint x: 721, startPoint y: 310, endPoint x: 481, endPoint y: 288, distance: 241.1
click at [481, 288] on div "Pre-built template marketplaces to get you up and runninng quickly." at bounding box center [658, 214] width 378 height 160
copy span "Pre-built template marketplaces to get you up and runninng quickly."
click at [547, 184] on h3 "Templated solutions" at bounding box center [590, 175] width 124 height 19
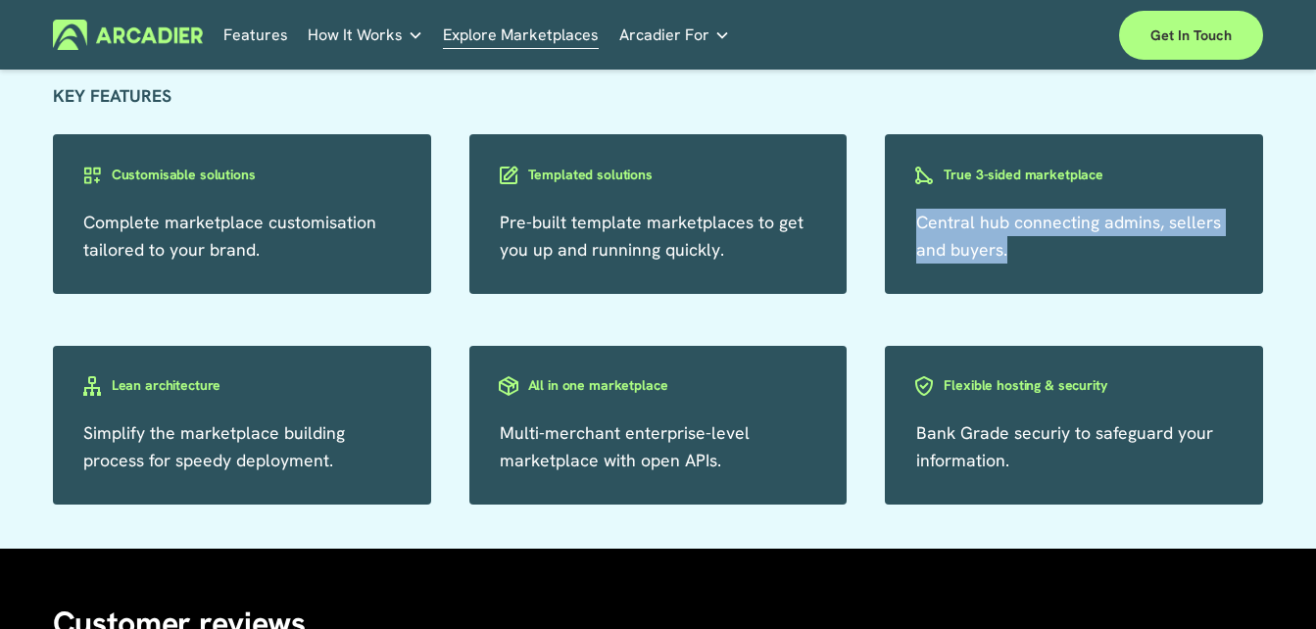
drag, startPoint x: 1036, startPoint y: 310, endPoint x: 906, endPoint y: 278, distance: 134.1
click at [906, 278] on div "Central hub connecting admins, sellers and buyers." at bounding box center [1074, 214] width 378 height 160
copy span "Central hub connecting admins, sellers and buyers."
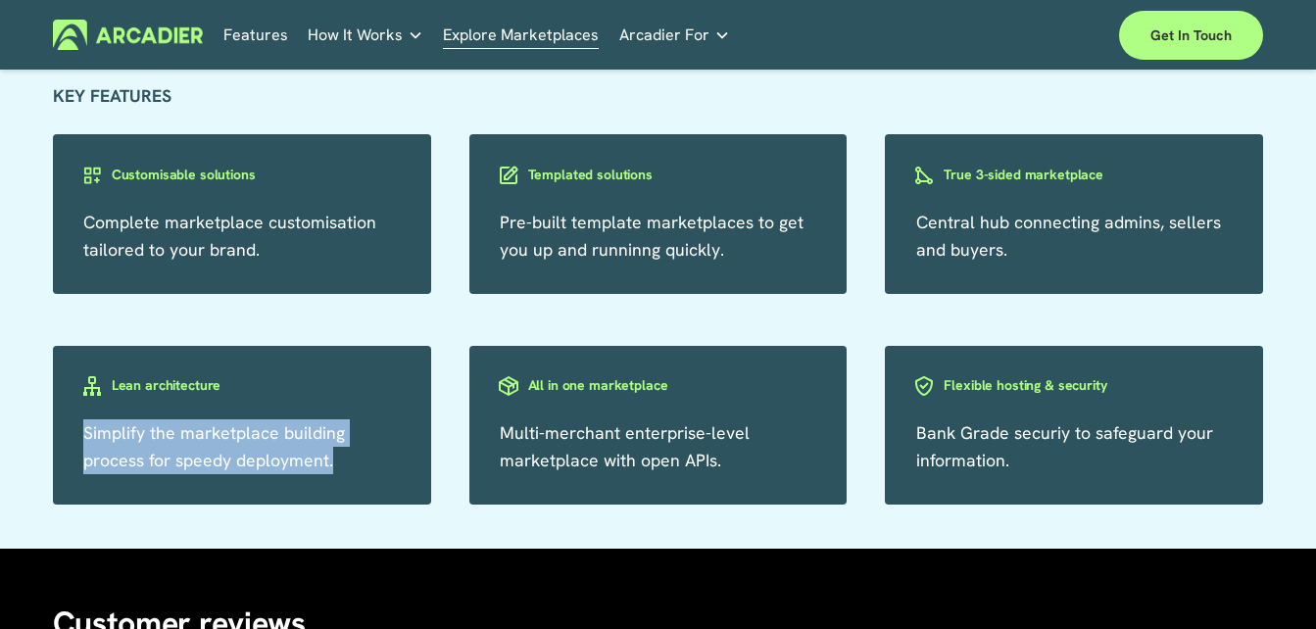
drag, startPoint x: 349, startPoint y: 506, endPoint x: 28, endPoint y: 491, distance: 320.8
click at [28, 491] on div "KEY FEATURES Complete marketplace customisation tailored to your brand. Customi…" at bounding box center [658, 293] width 1316 height 422
copy span "Simplify the marketplace building process for speedy deployment."
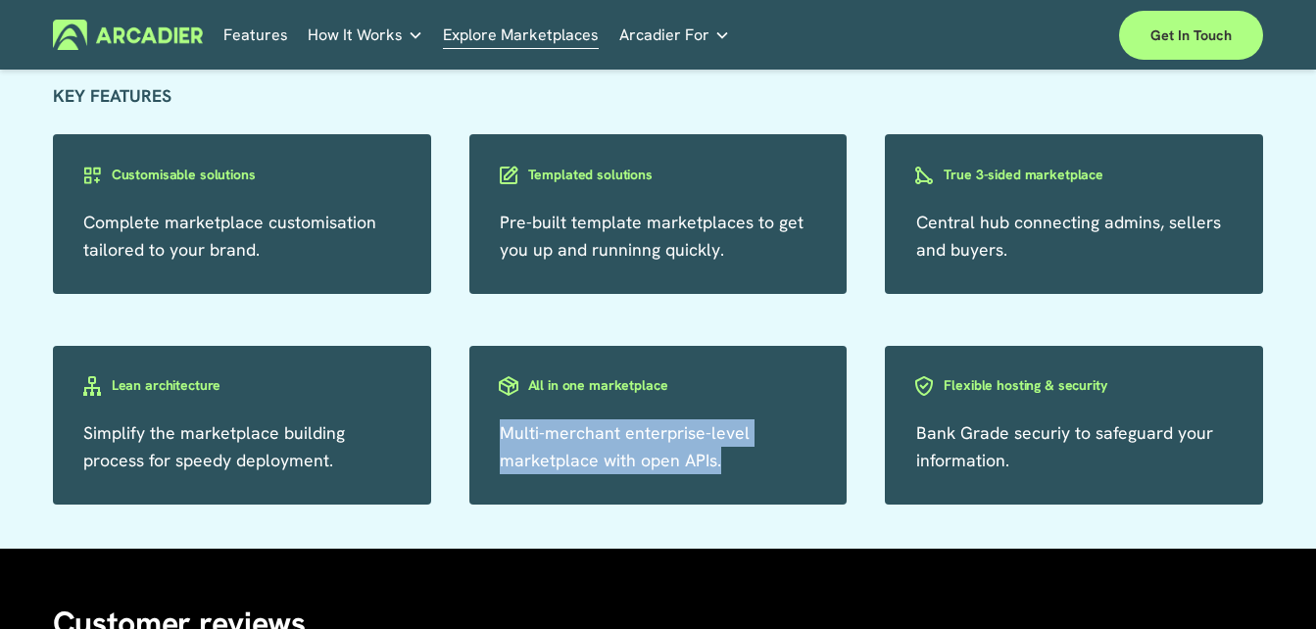
drag, startPoint x: 749, startPoint y: 509, endPoint x: 466, endPoint y: 493, distance: 283.7
click at [466, 493] on div "KEY FEATURES Complete marketplace customisation tailored to your brand. Customi…" at bounding box center [658, 293] width 1316 height 422
copy span "Multi-merchant enterprise-level marketplace with open APIs."
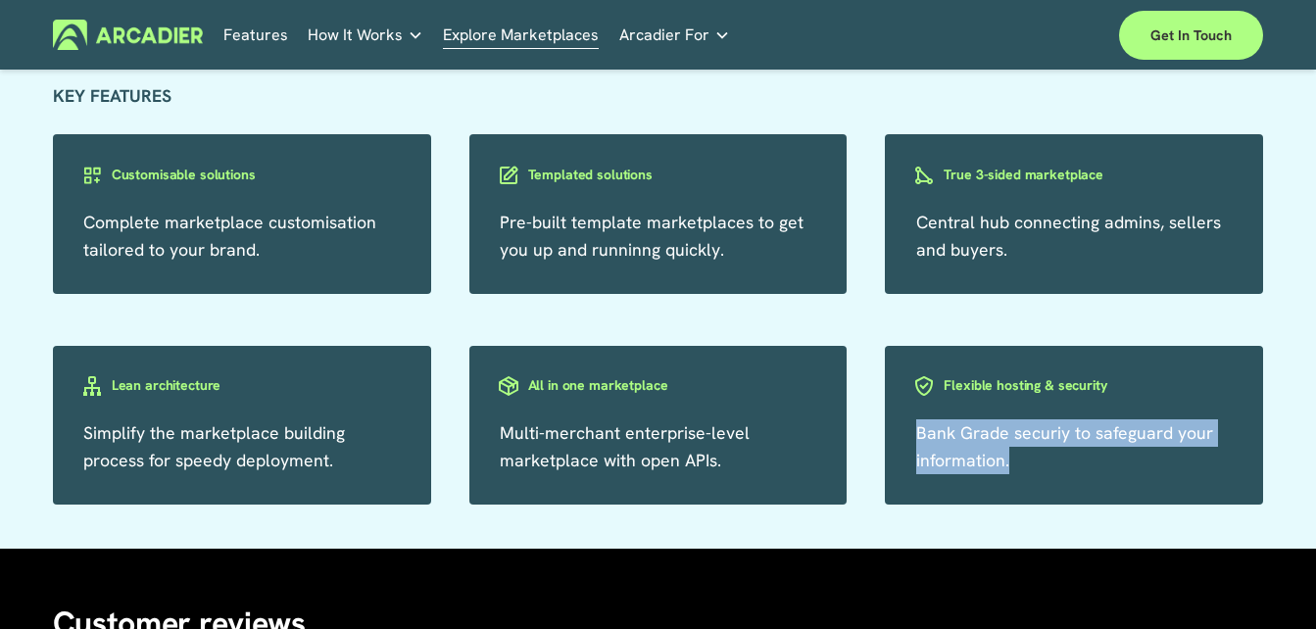
drag, startPoint x: 1036, startPoint y: 522, endPoint x: 903, endPoint y: 490, distance: 137.1
click at [903, 490] on div "Bank Grade securiy to safeguard your information." at bounding box center [1074, 426] width 378 height 160
copy span "Bank Grade securiy to safeguard your information."
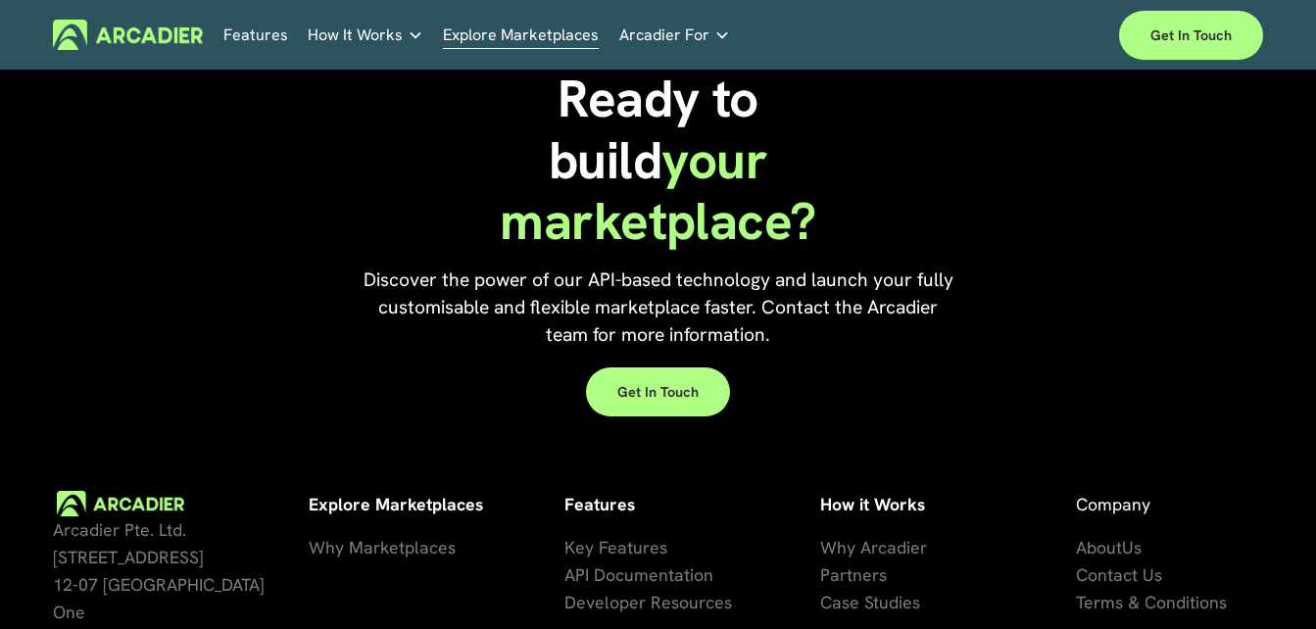
scroll to position [3904, 0]
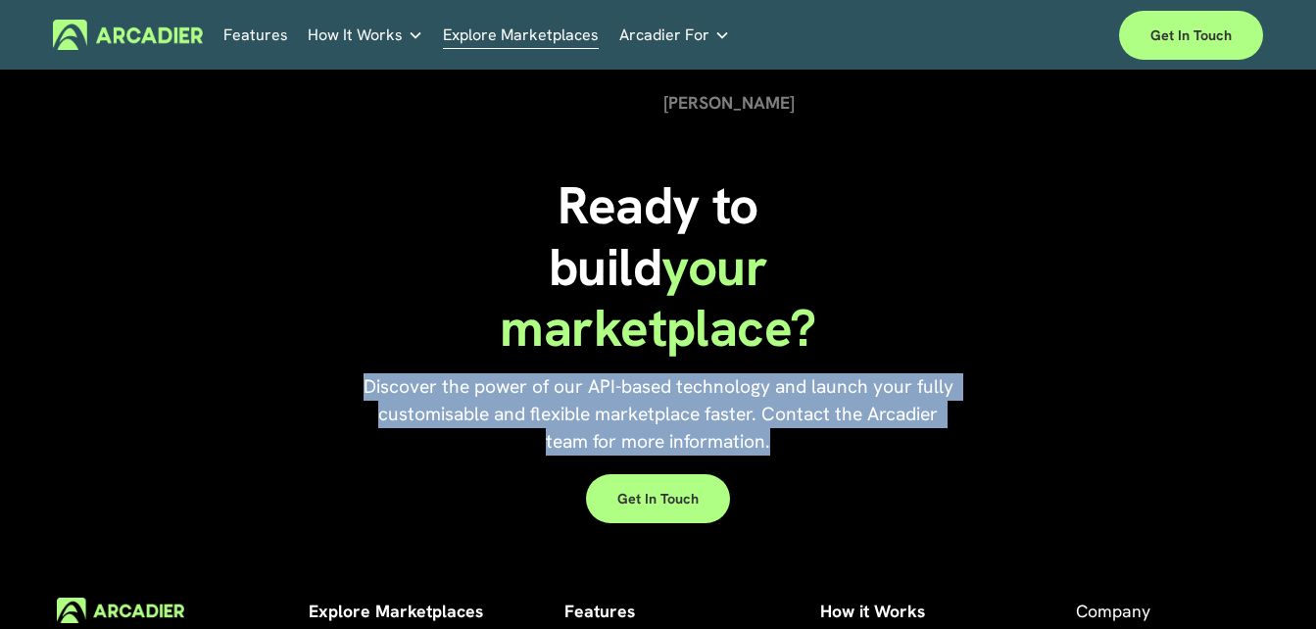
drag, startPoint x: 613, startPoint y: 488, endPoint x: 355, endPoint y: 446, distance: 261.2
click at [356, 446] on p "Discover the power of our API-based technology and launch your fully customisab…" at bounding box center [659, 414] width 606 height 82
copy span "Discover the power of our API-based technology and launch your fully customisab…"
drag, startPoint x: 1080, startPoint y: 254, endPoint x: 1043, endPoint y: 246, distance: 38.1
click at [1080, 254] on div "Ready to build your marketplace? Discover the power of our API-based technology…" at bounding box center [658, 352] width 1316 height 354
